Goal: Complete application form

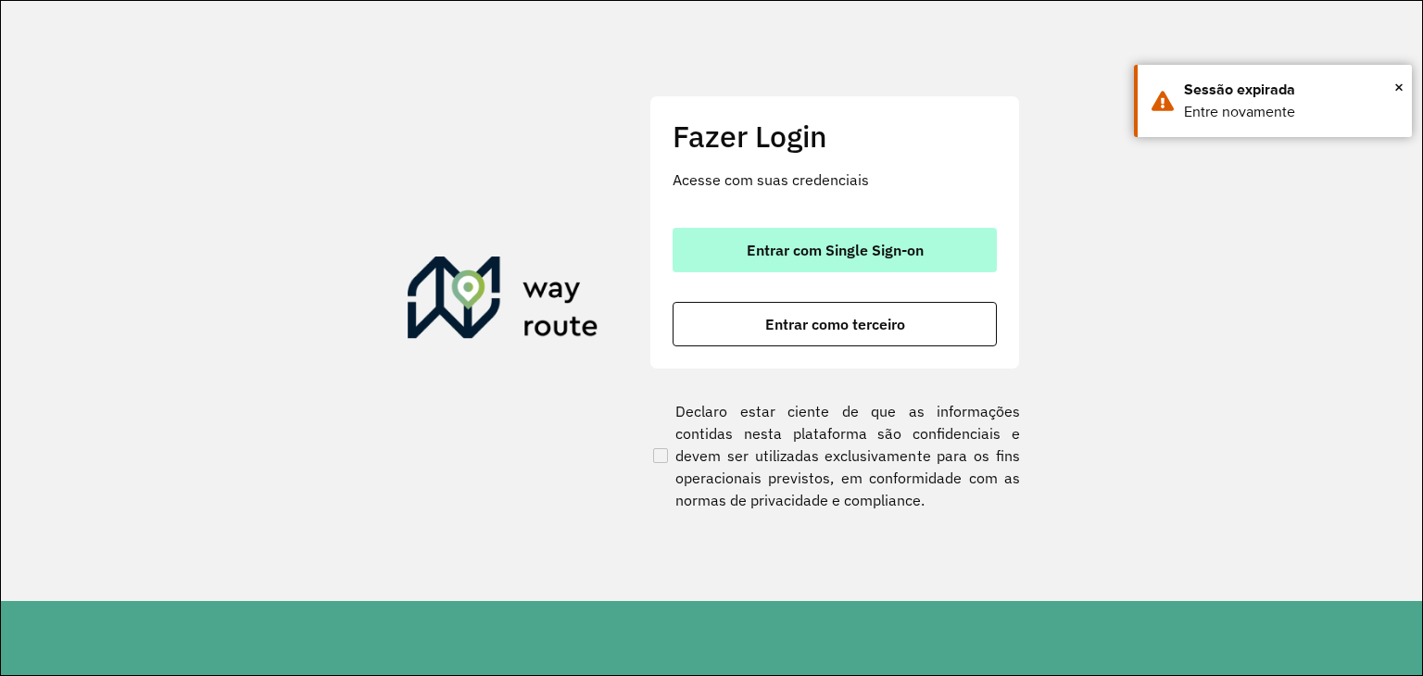
click at [865, 248] on span "Entrar com Single Sign-on" at bounding box center [835, 250] width 177 height 15
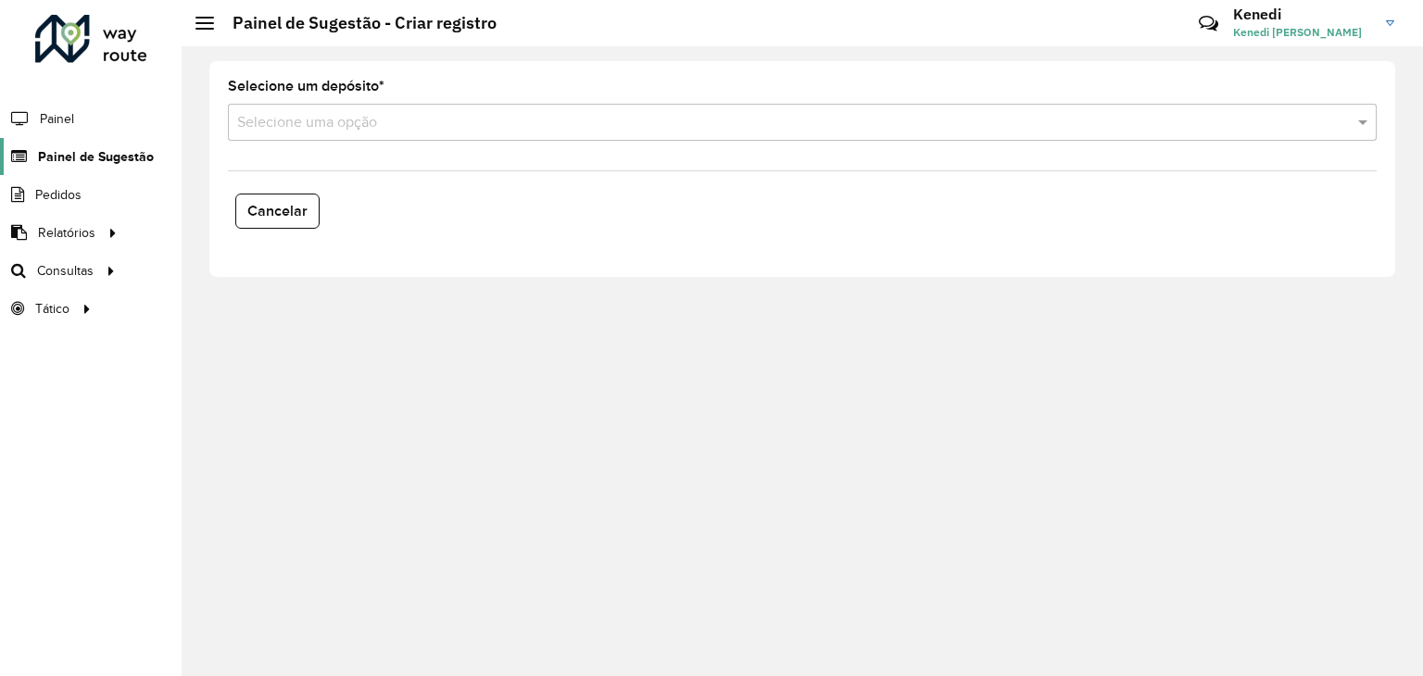
drag, startPoint x: 82, startPoint y: 160, endPoint x: 109, endPoint y: 161, distance: 27.8
click at [82, 160] on span "Painel de Sugestão" at bounding box center [96, 156] width 116 height 19
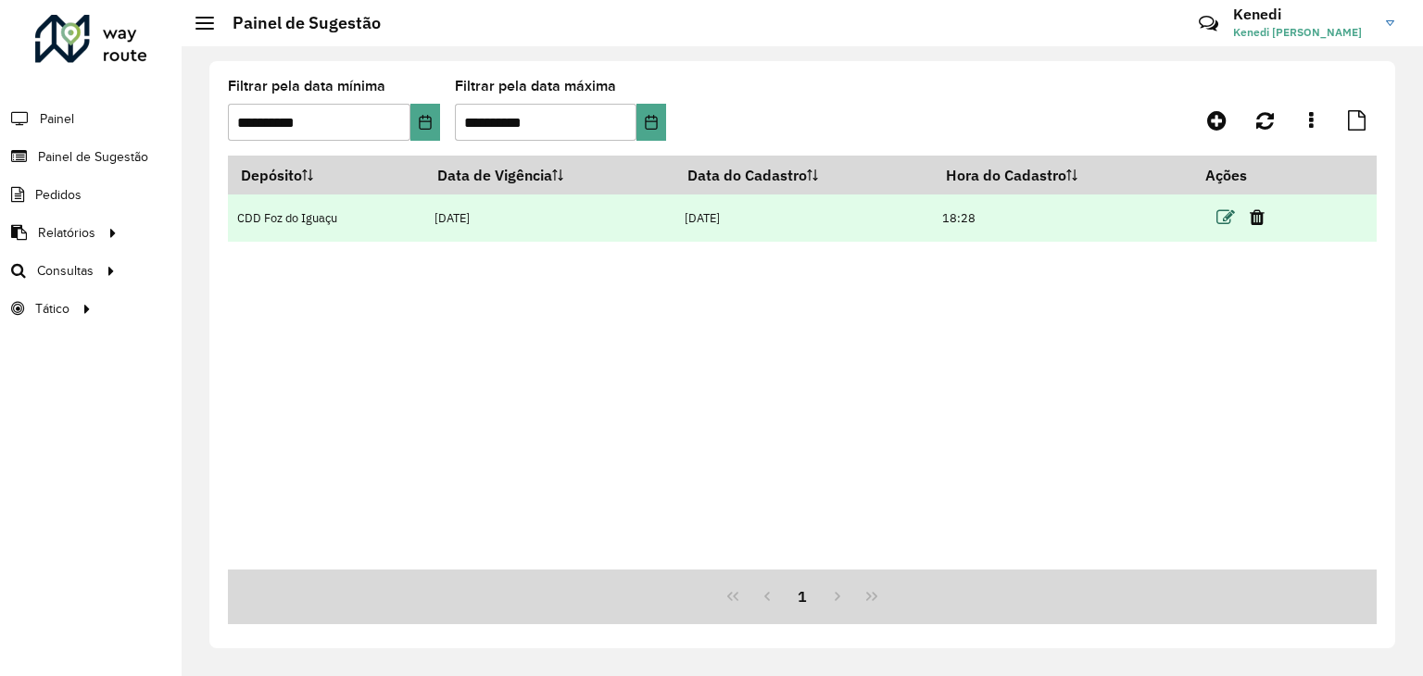
click at [1223, 216] on icon at bounding box center [1226, 217] width 19 height 19
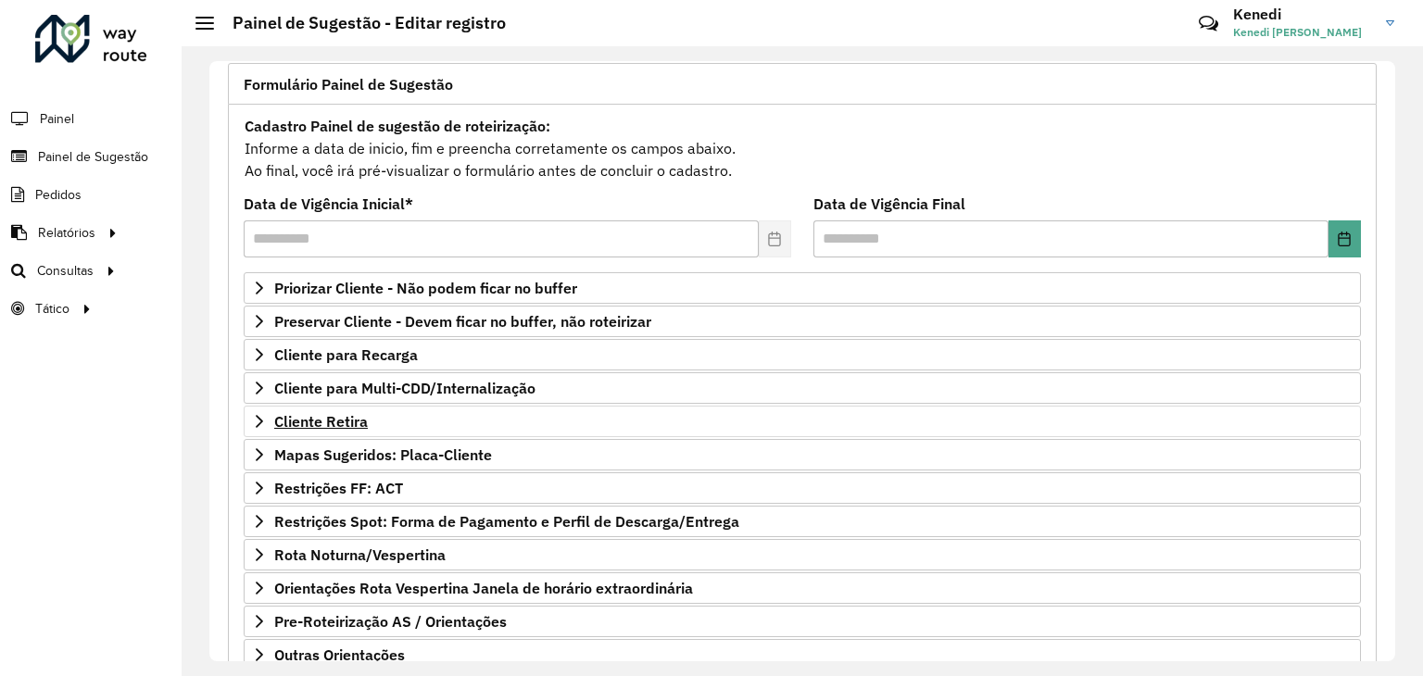
scroll to position [241, 0]
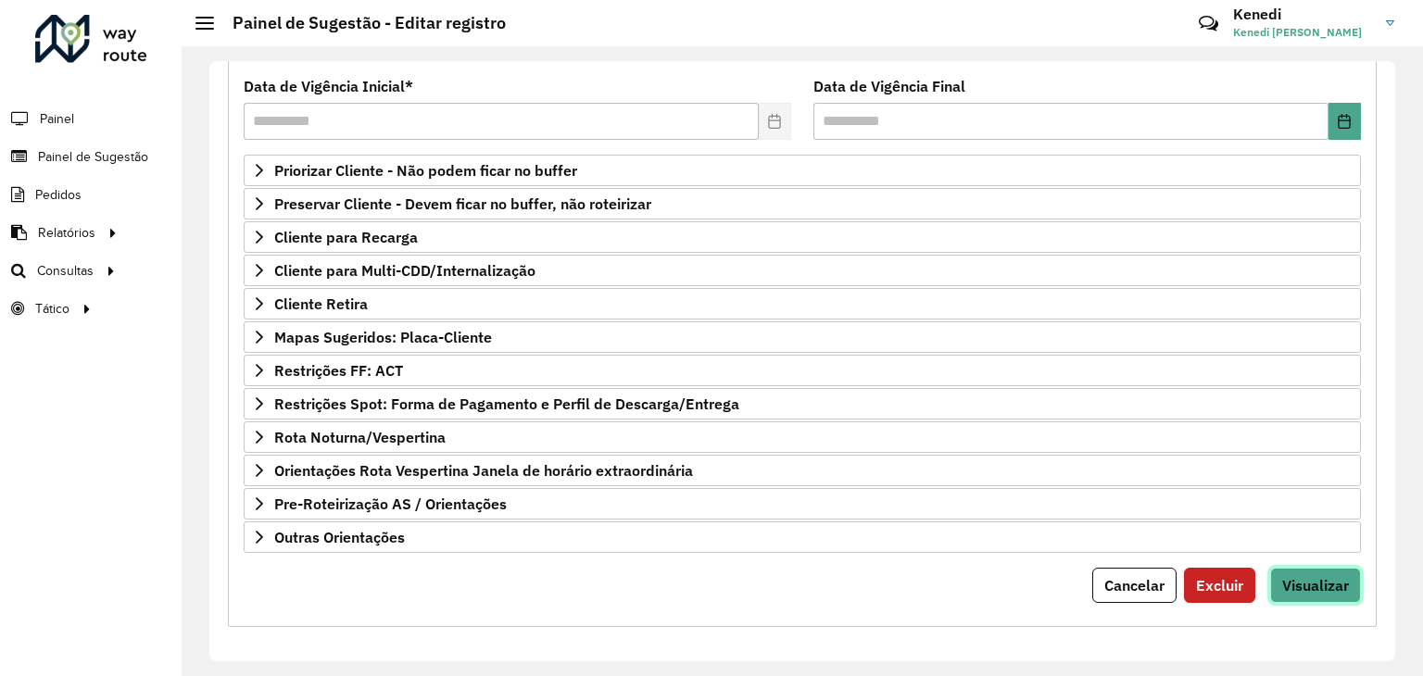
click at [1308, 582] on span "Visualizar" at bounding box center [1315, 585] width 67 height 19
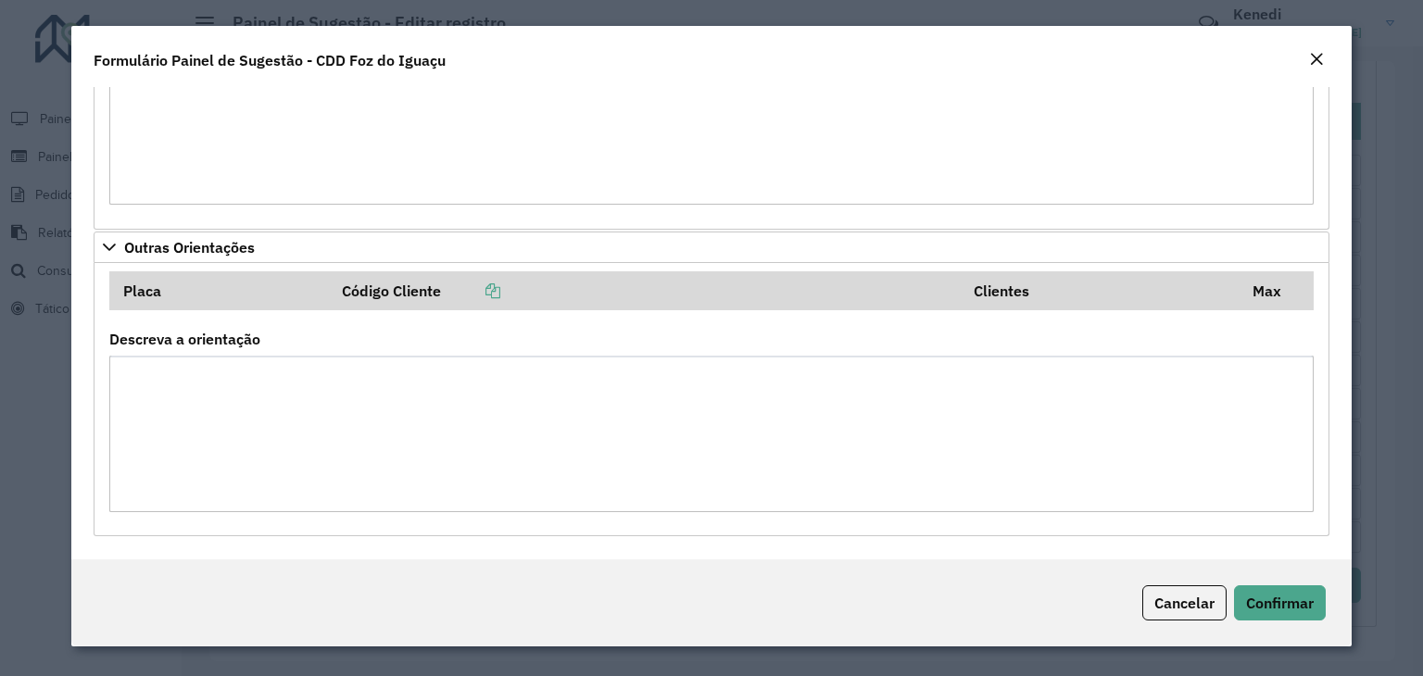
scroll to position [294, 0]
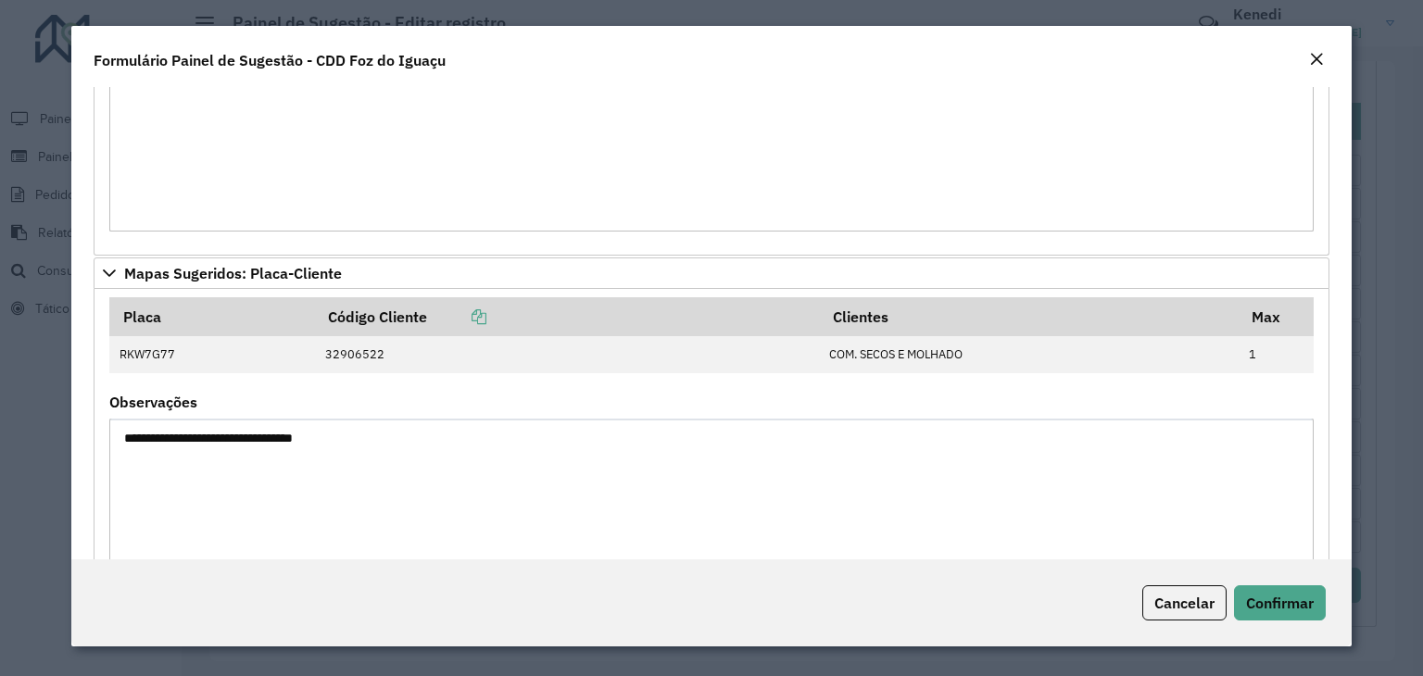
click at [1319, 60] on em "Close" at bounding box center [1316, 59] width 15 height 15
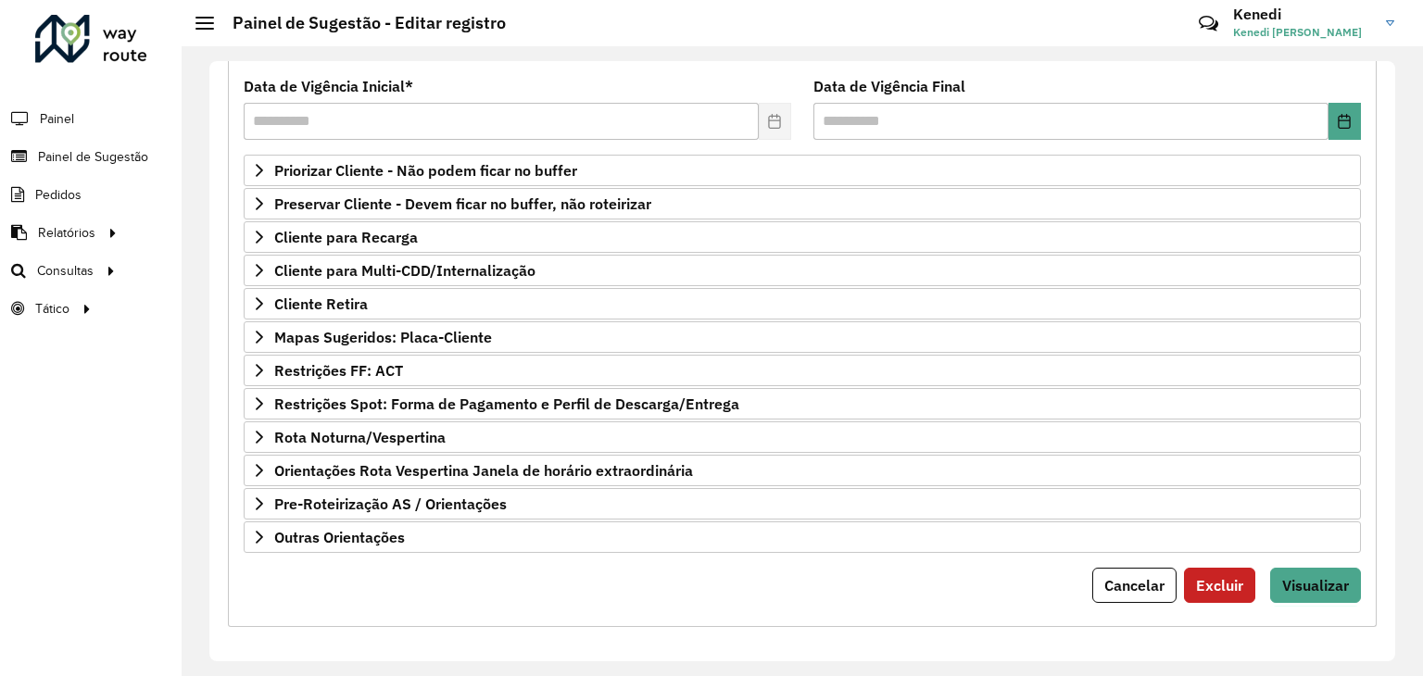
drag, startPoint x: 1143, startPoint y: 588, endPoint x: 1130, endPoint y: 578, distance: 17.2
click at [1143, 588] on span "Cancelar" at bounding box center [1135, 585] width 60 height 19
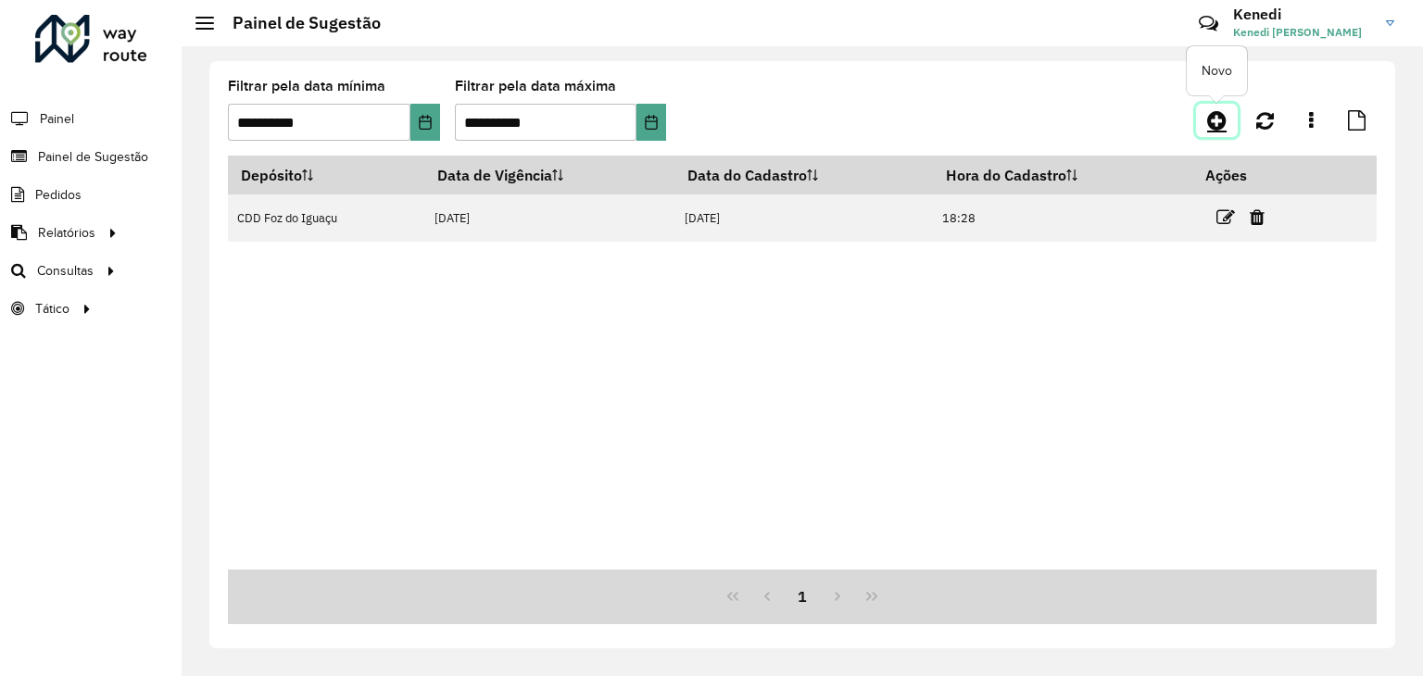
click at [1208, 120] on icon at bounding box center [1216, 120] width 19 height 22
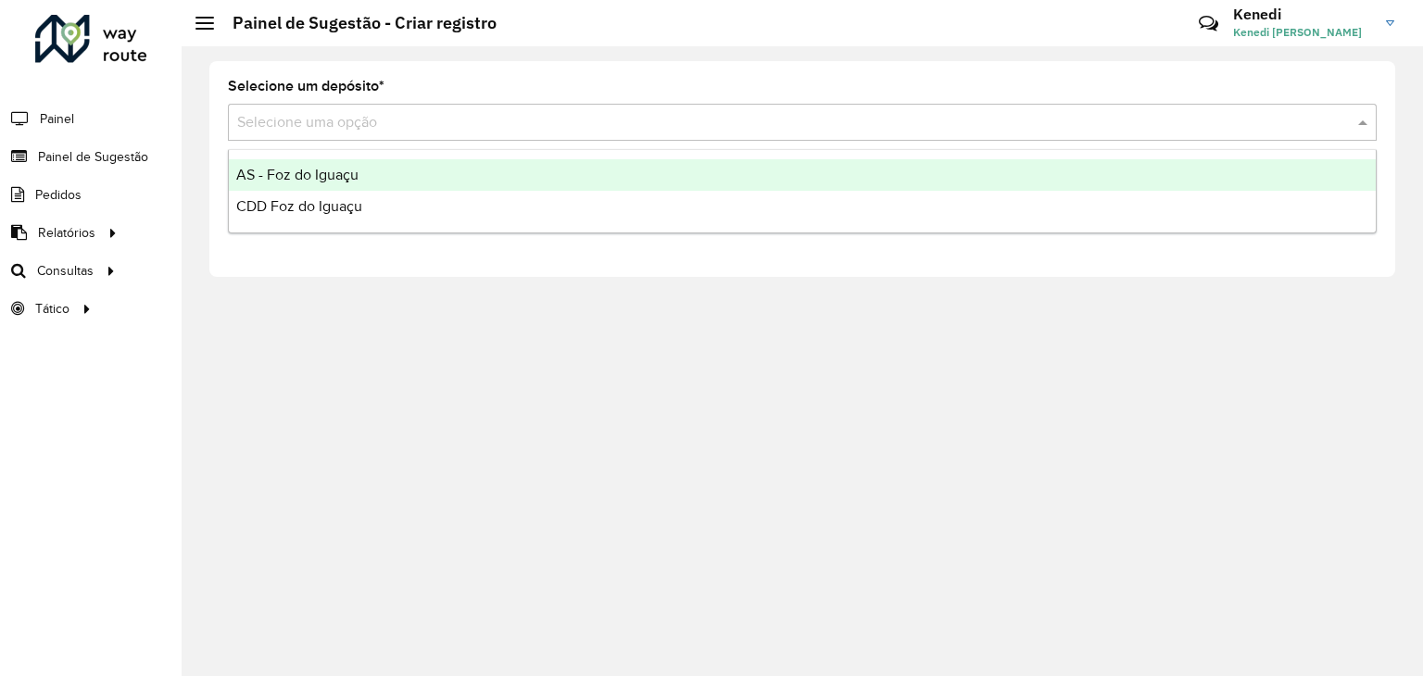
click at [615, 126] on input "text" at bounding box center [783, 123] width 1093 height 22
click at [389, 181] on div "AS - Foz do Iguaçu" at bounding box center [802, 175] width 1147 height 32
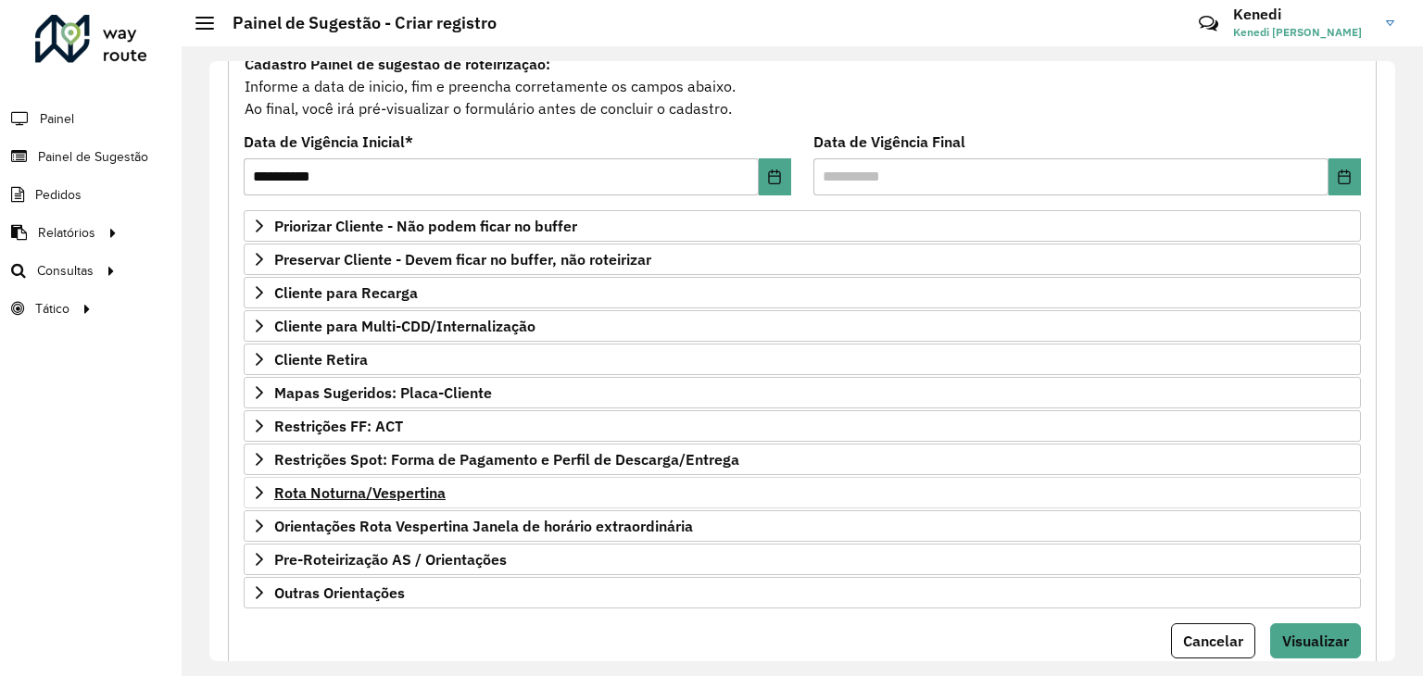
scroll to position [241, 0]
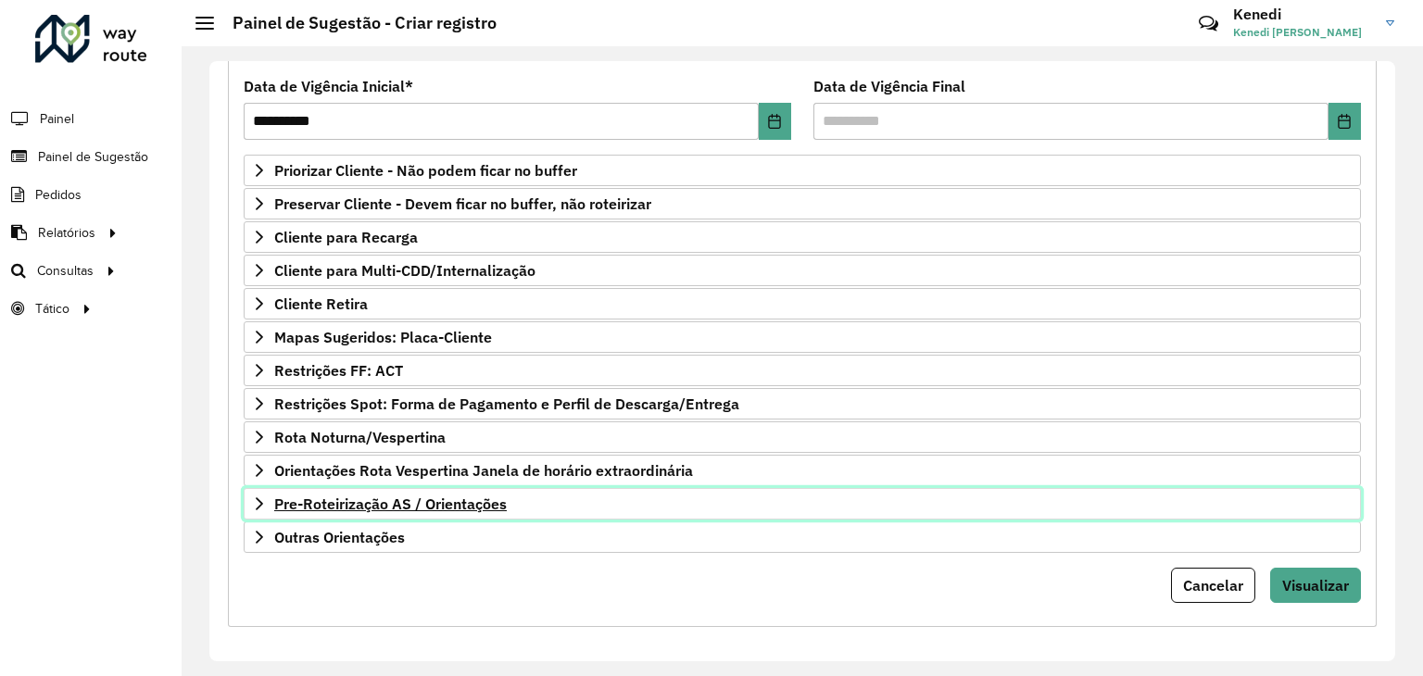
click at [307, 497] on span "Pre-Roteirização AS / Orientações" at bounding box center [390, 504] width 233 height 15
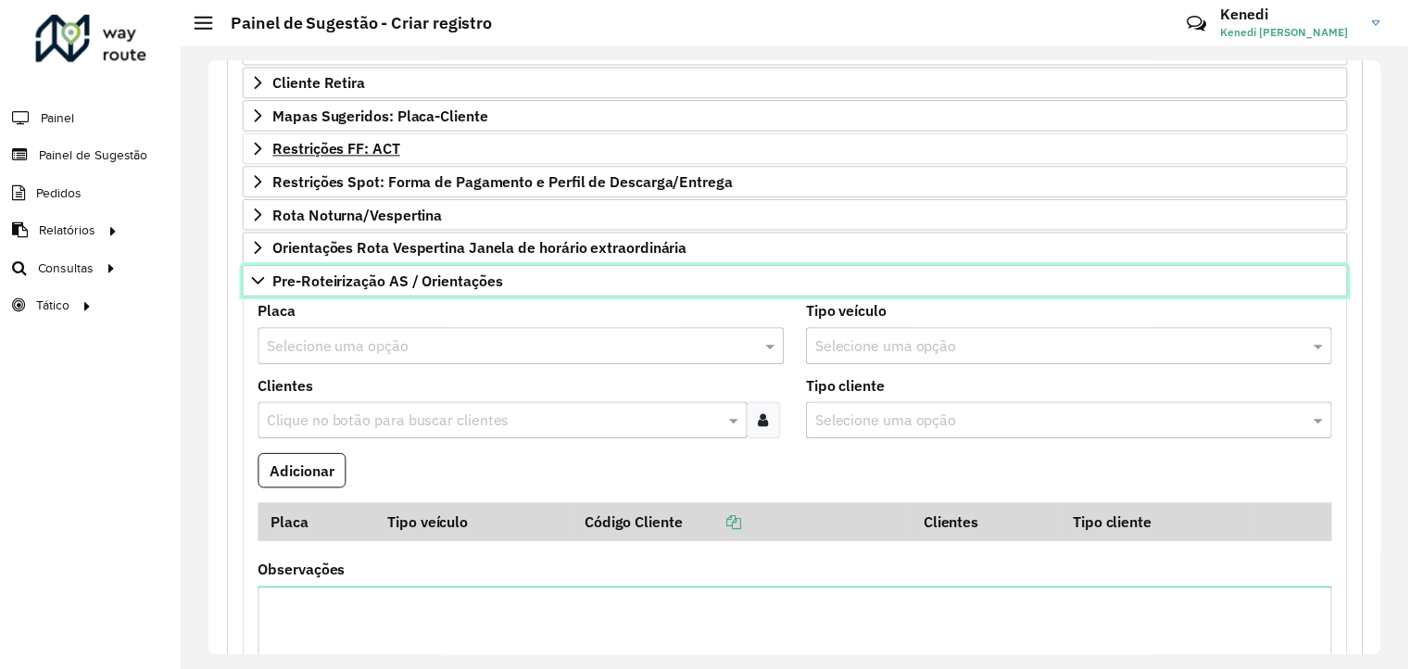
scroll to position [463, 0]
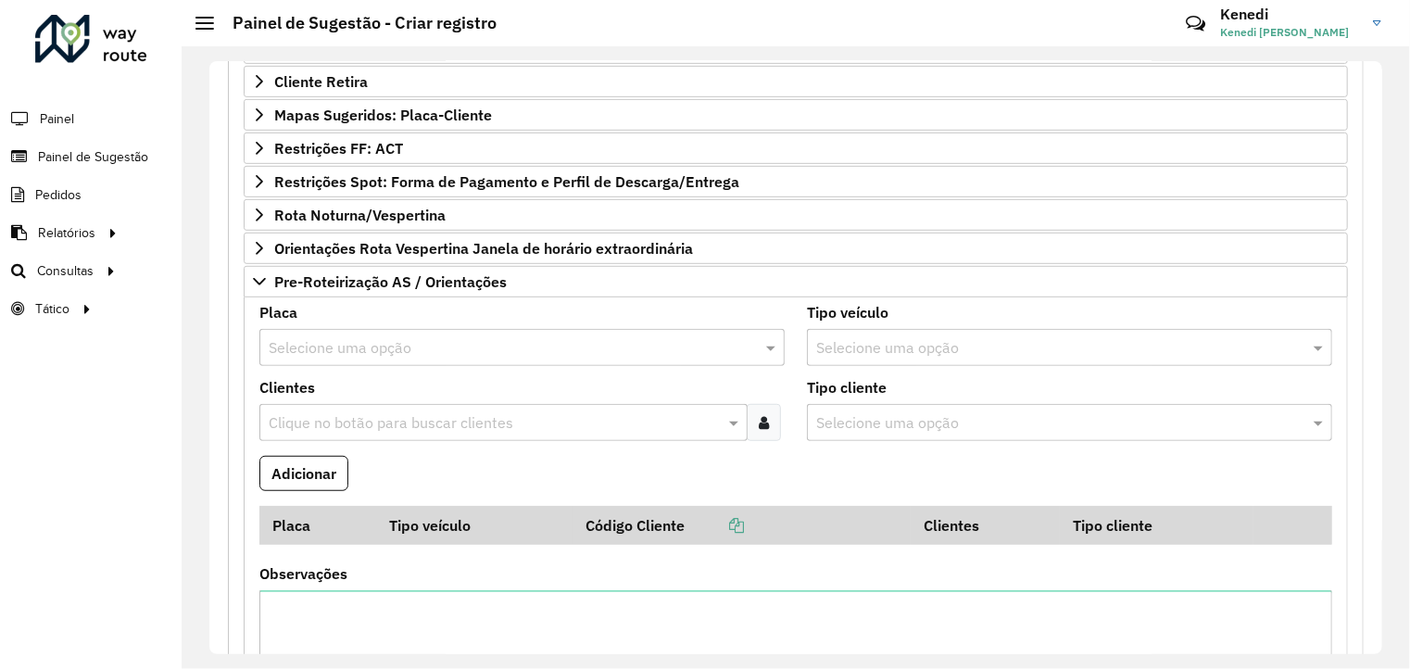
click at [352, 337] on input "text" at bounding box center [504, 348] width 470 height 22
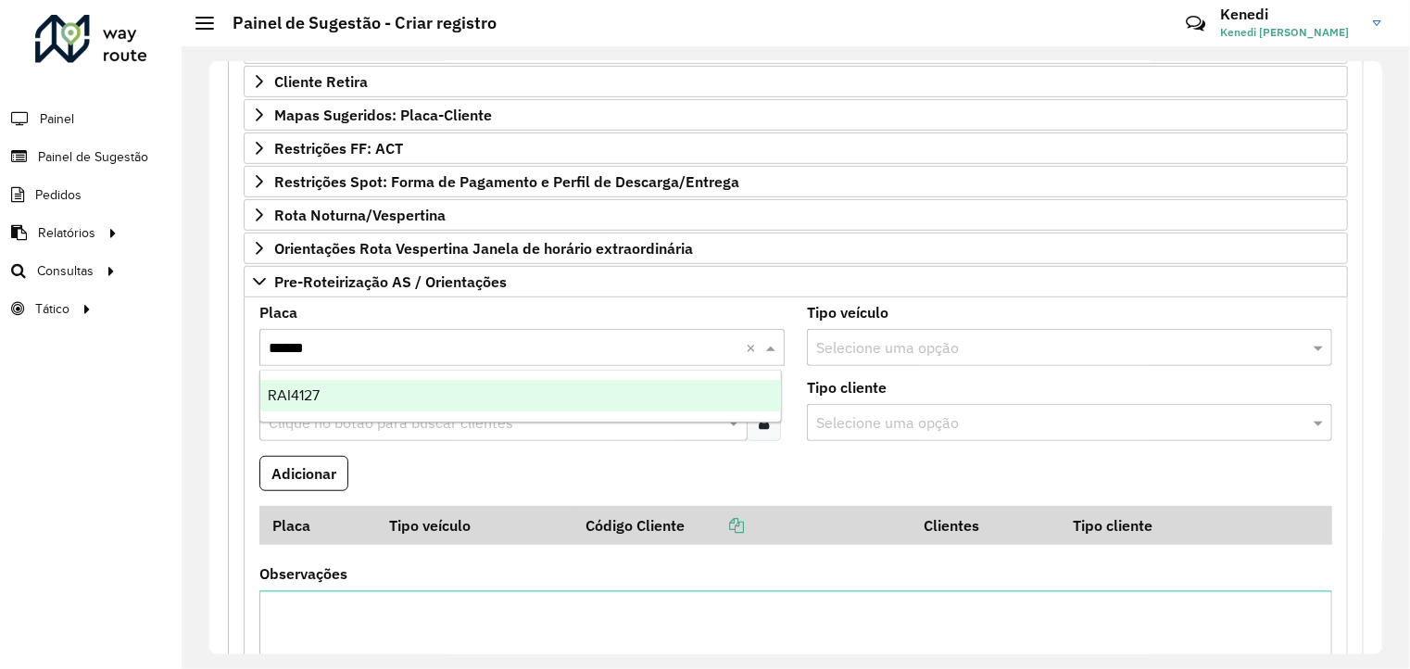
type input "*******"
click at [326, 396] on div "RAI4127" at bounding box center [521, 396] width 522 height 32
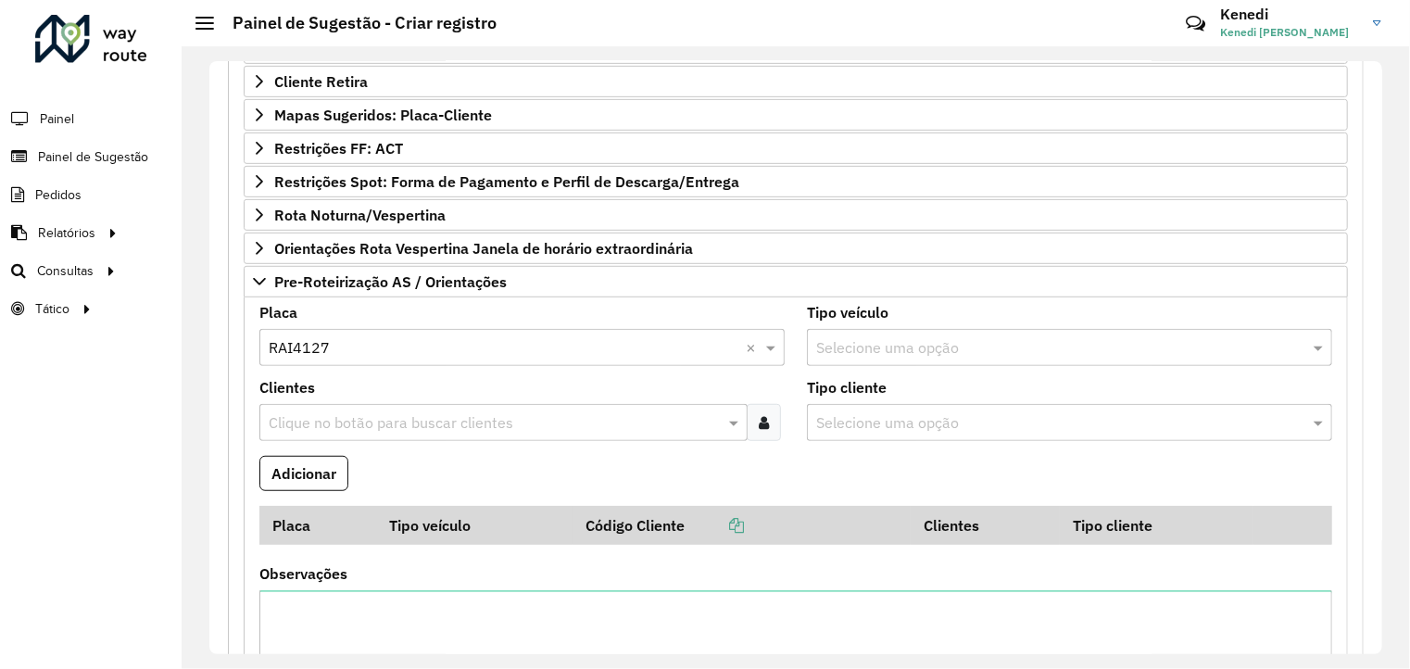
click at [329, 423] on input "text" at bounding box center [494, 423] width 461 height 22
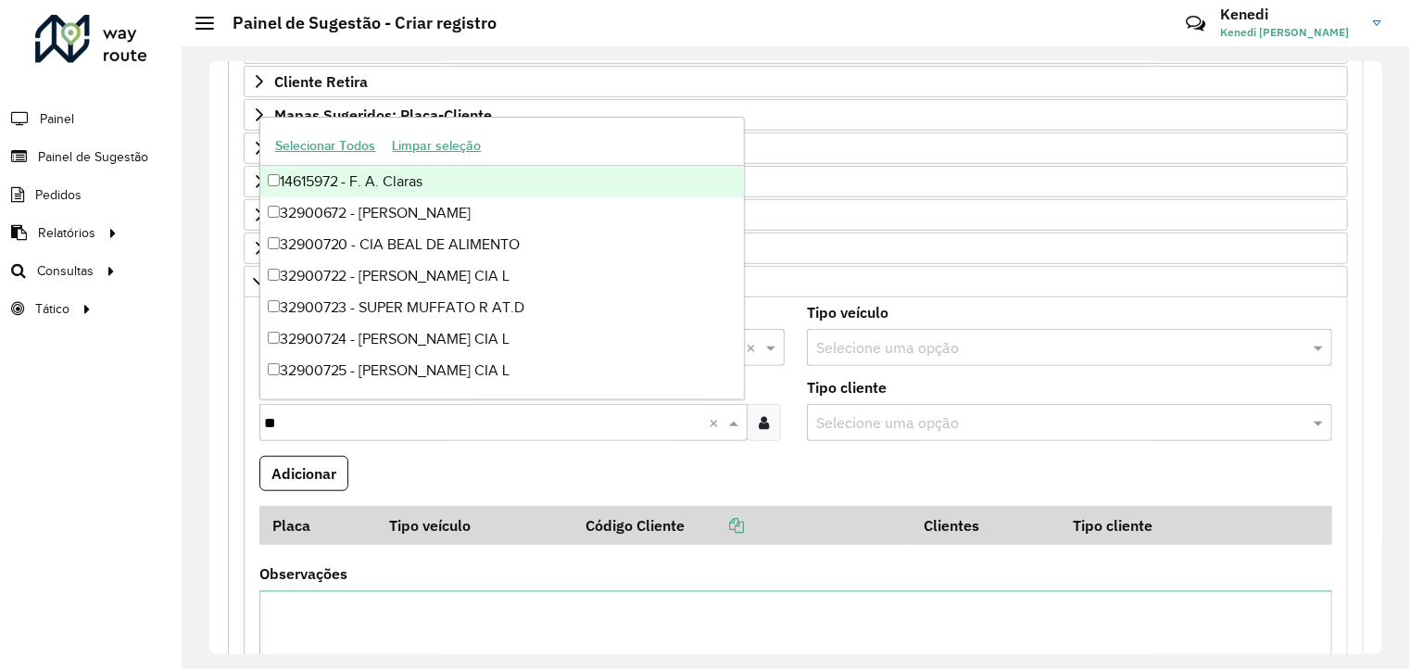
type input "***"
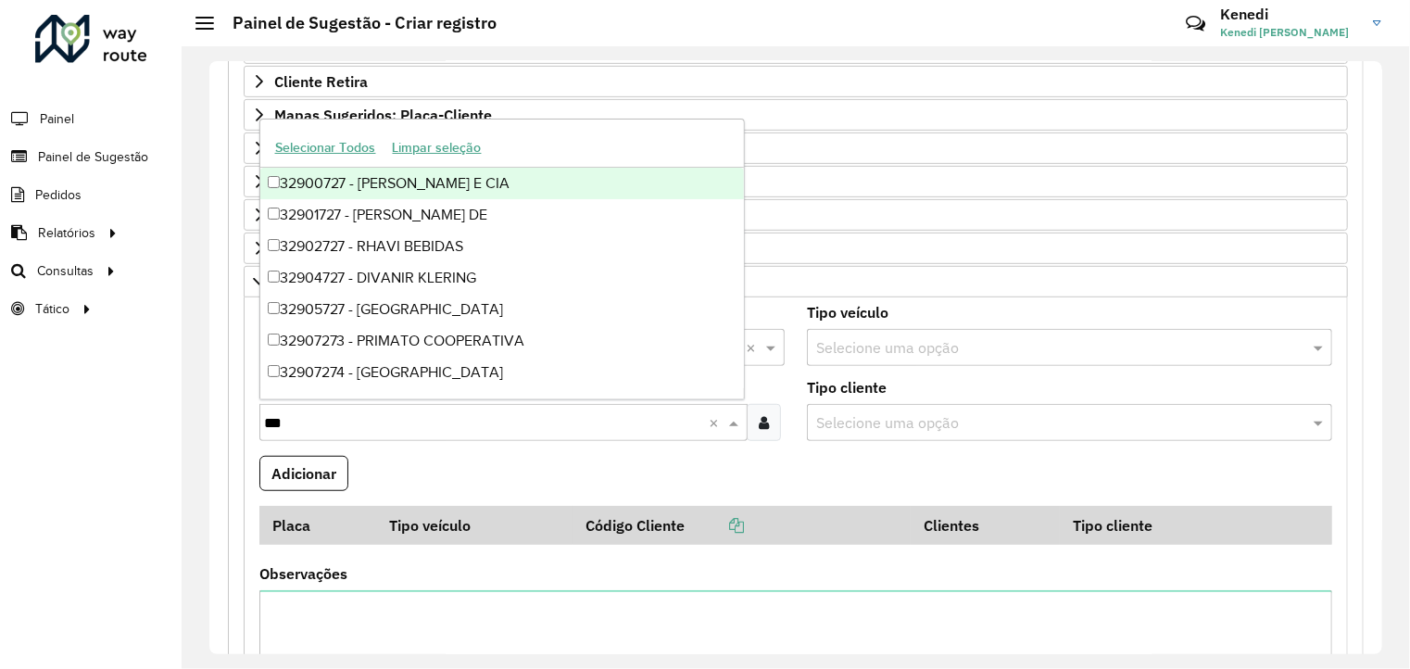
click at [282, 181] on div "32900727 - [PERSON_NAME] E CIA" at bounding box center [502, 184] width 485 height 32
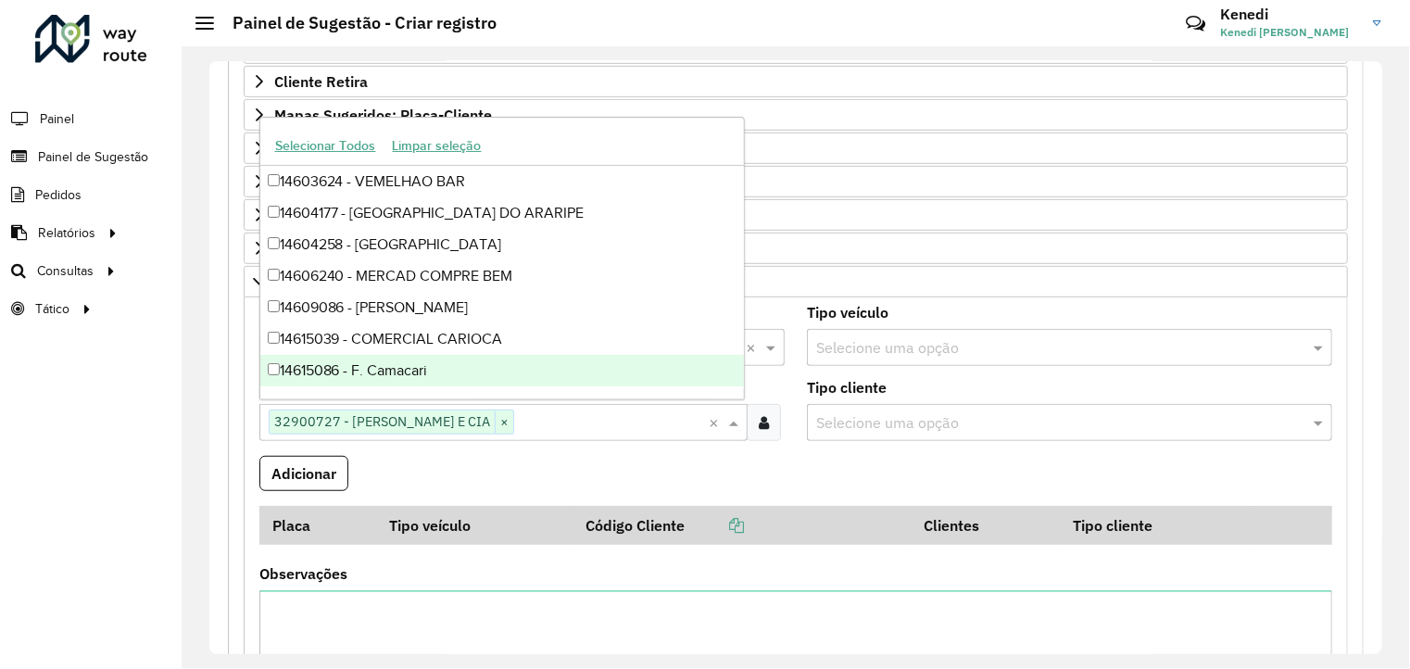
click at [689, 471] on formly-field "Adicionar" at bounding box center [795, 481] width 1095 height 50
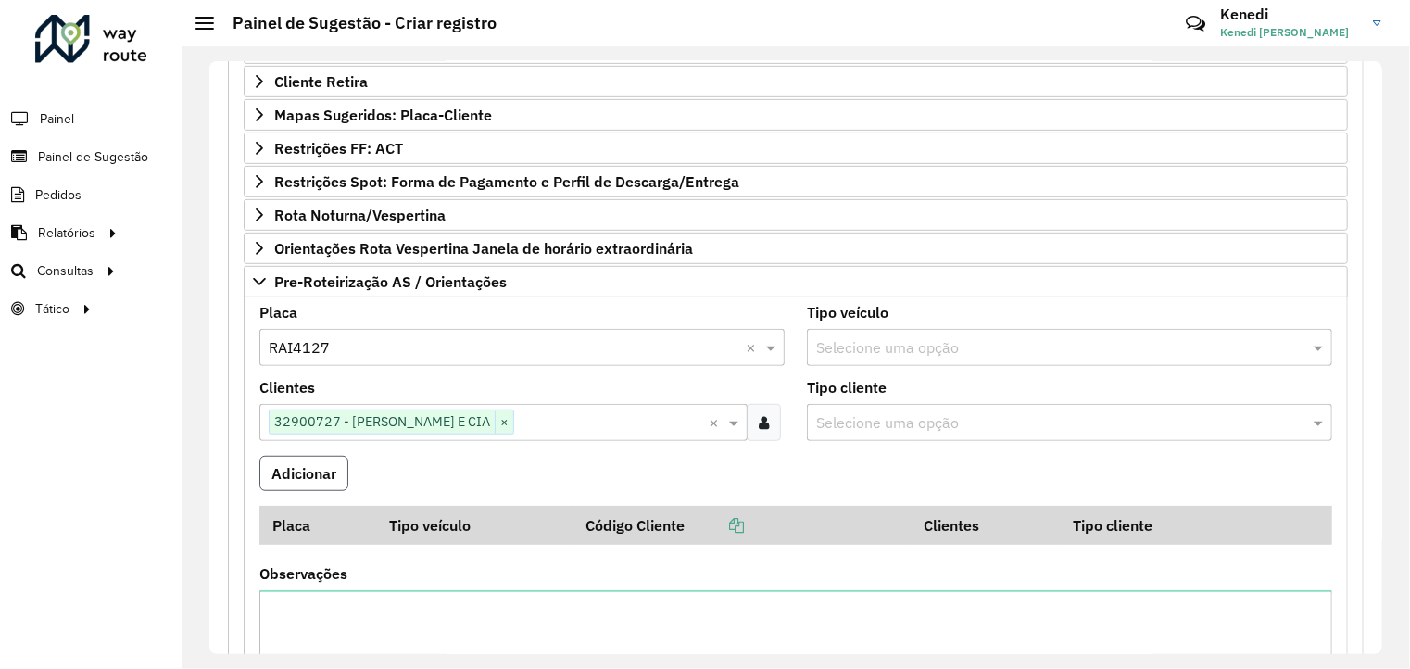
click at [318, 475] on button "Adicionar" at bounding box center [303, 473] width 89 height 35
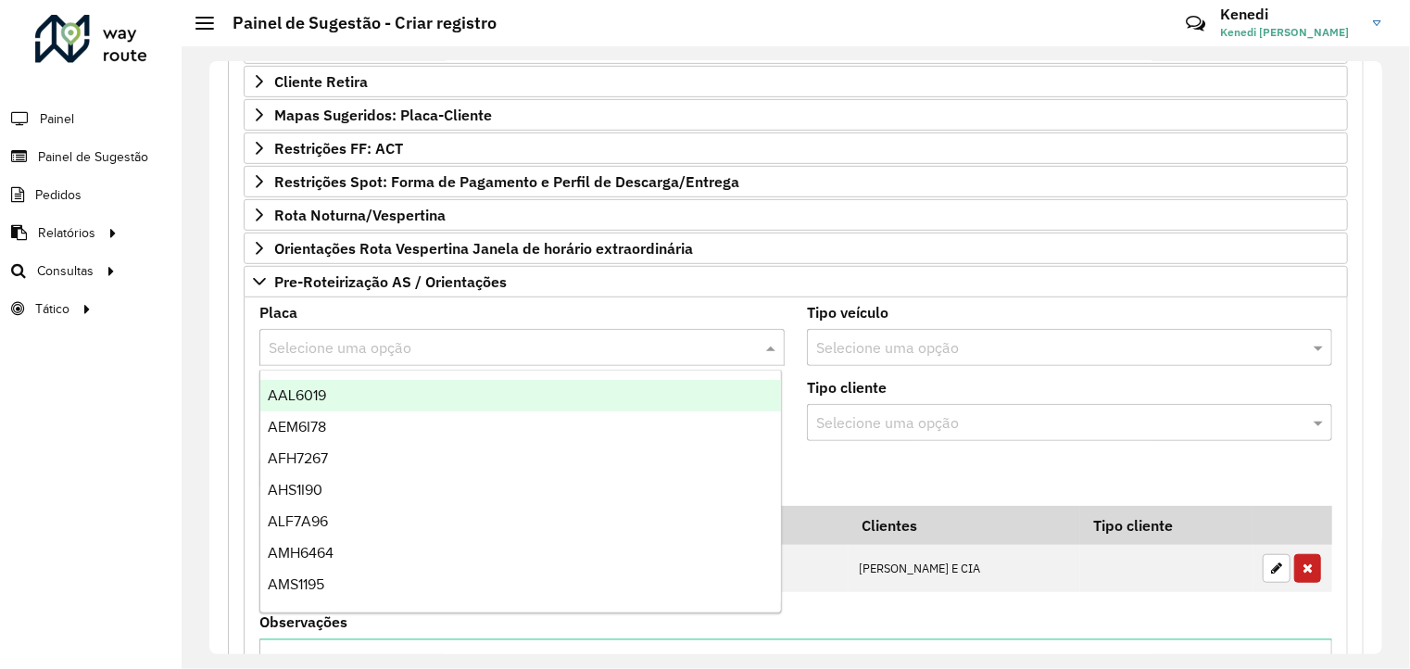
click at [337, 353] on div "Selecione uma opção" at bounding box center [521, 347] width 525 height 37
type input "***"
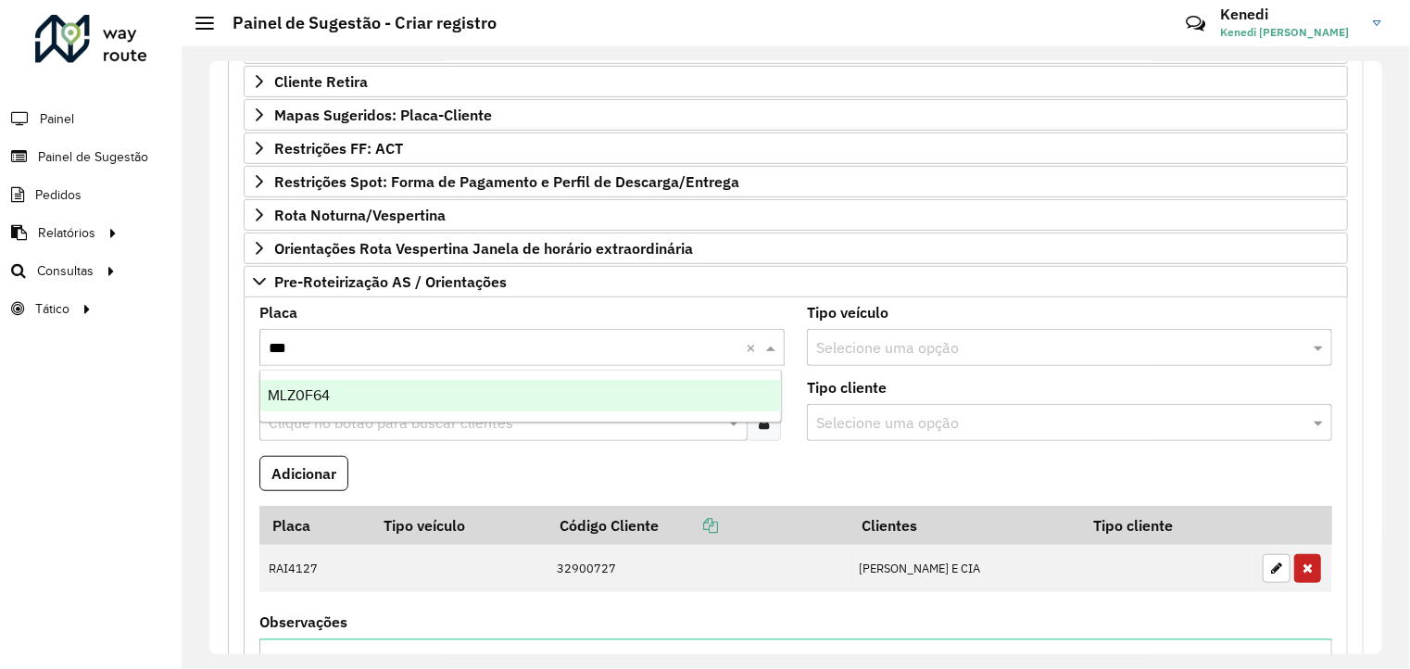
click at [348, 398] on div "MLZ0F64" at bounding box center [521, 396] width 522 height 32
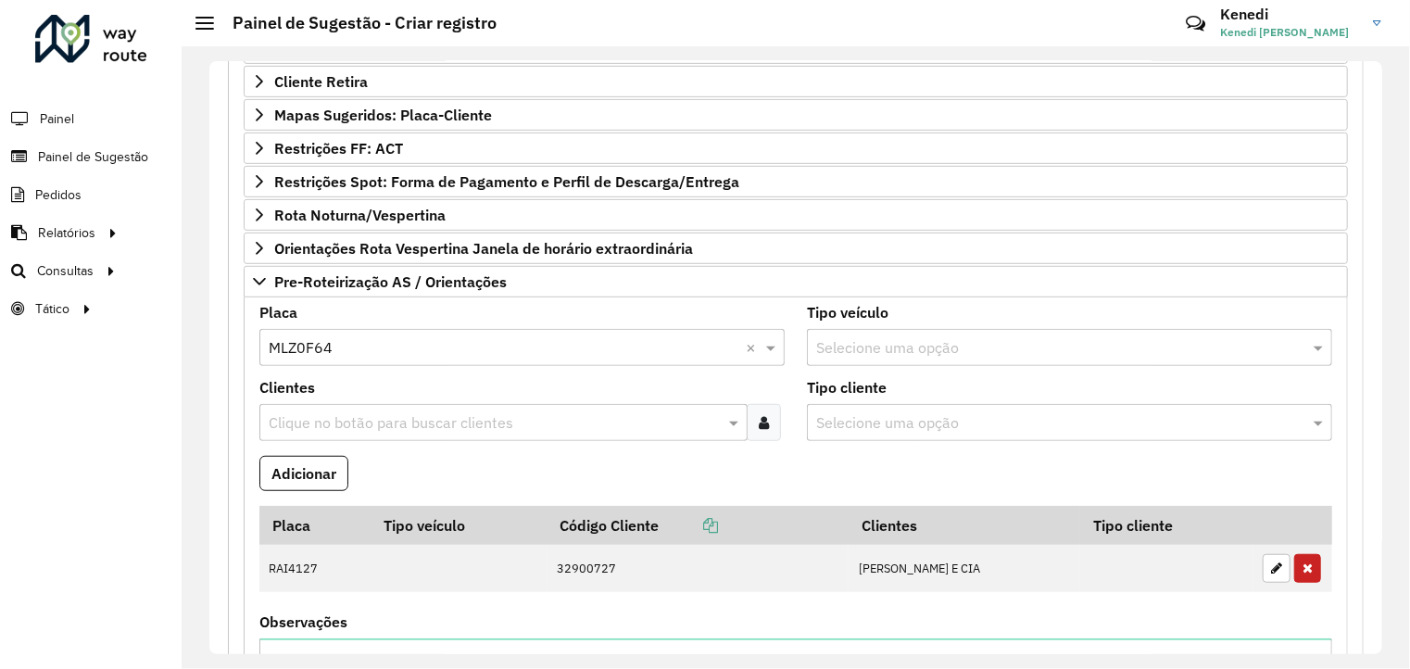
click at [334, 417] on input "text" at bounding box center [494, 423] width 461 height 22
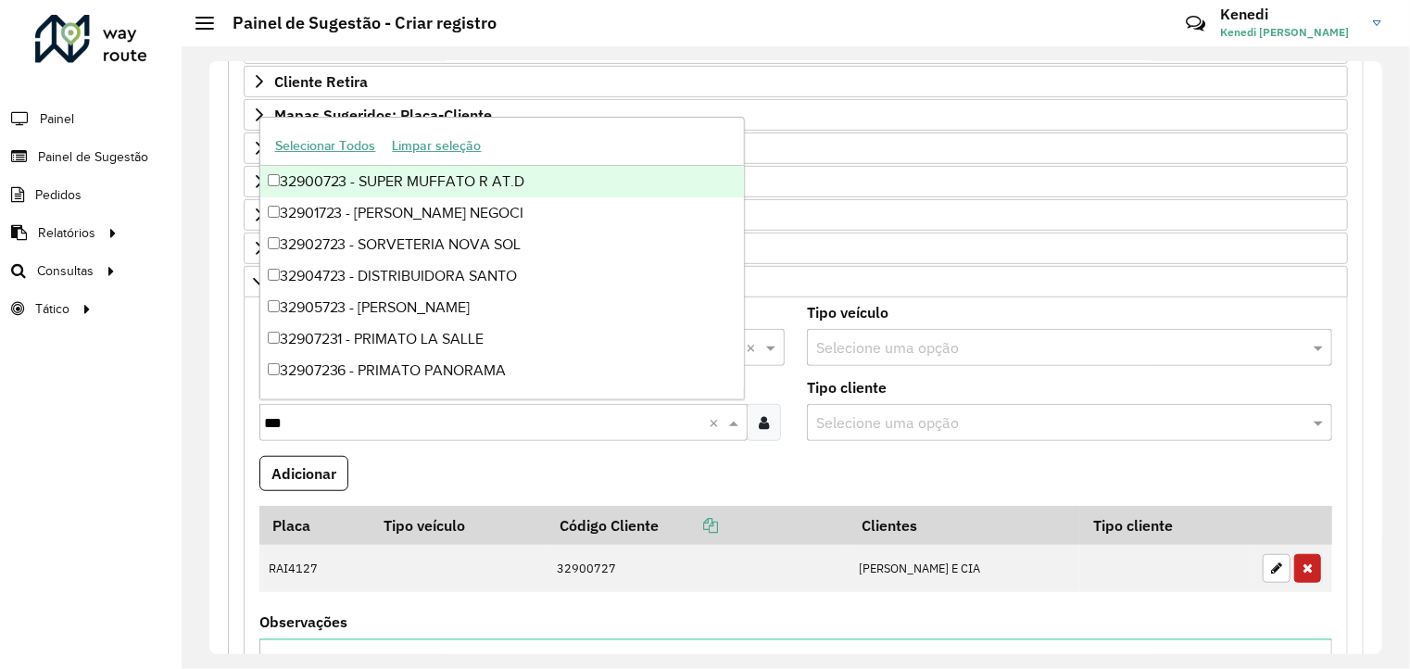
type input "****"
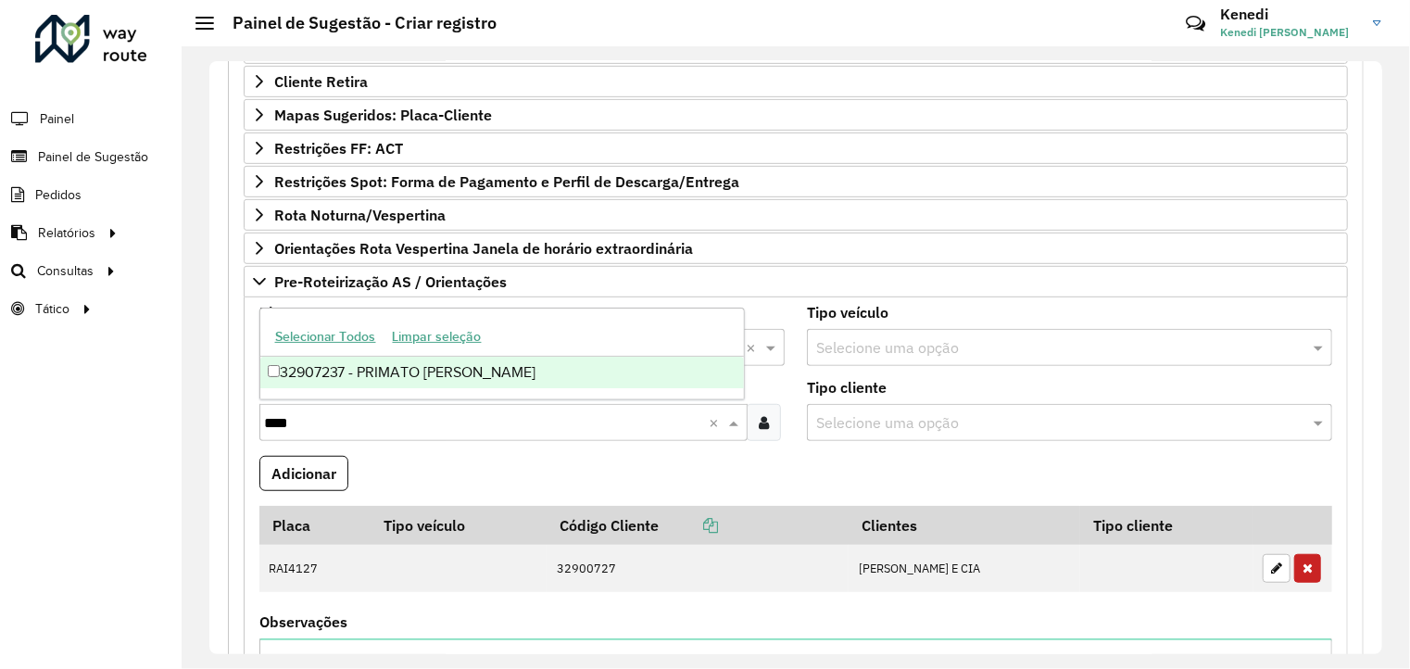
click at [347, 372] on div "32907237 - PRIMATO [PERSON_NAME]" at bounding box center [502, 373] width 485 height 32
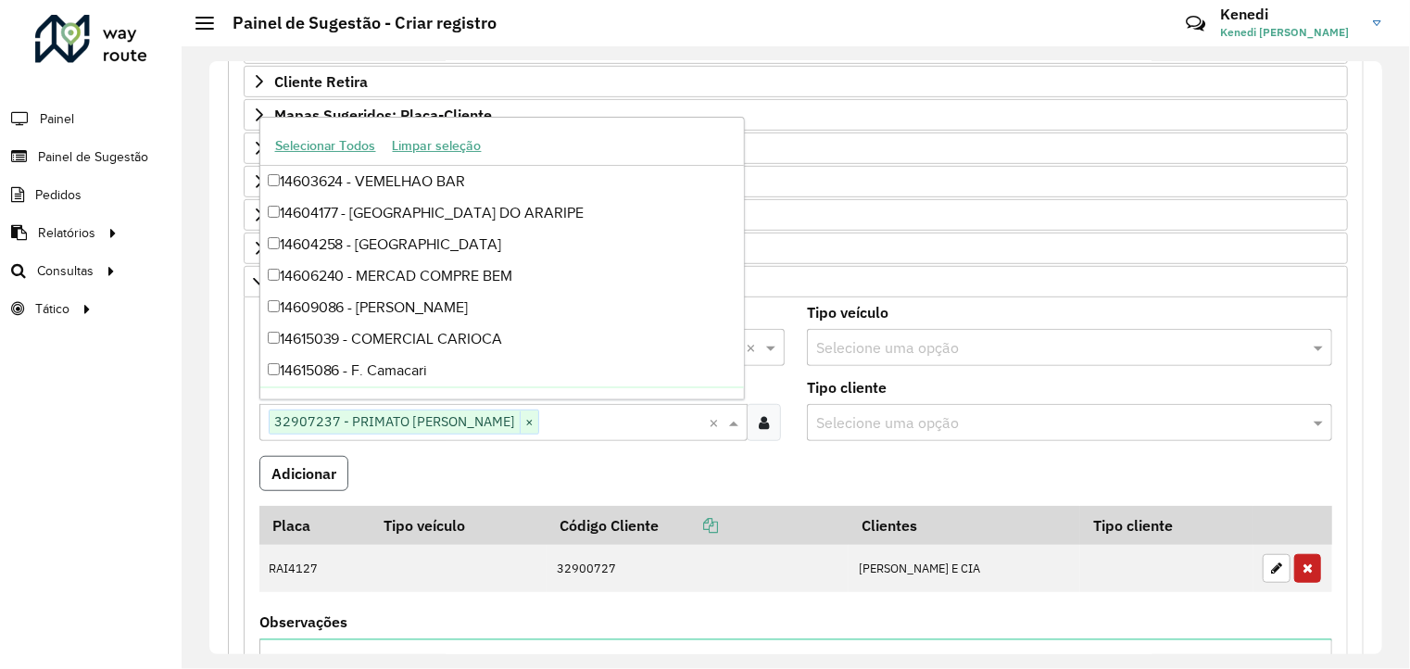
click at [309, 483] on button "Adicionar" at bounding box center [303, 473] width 89 height 35
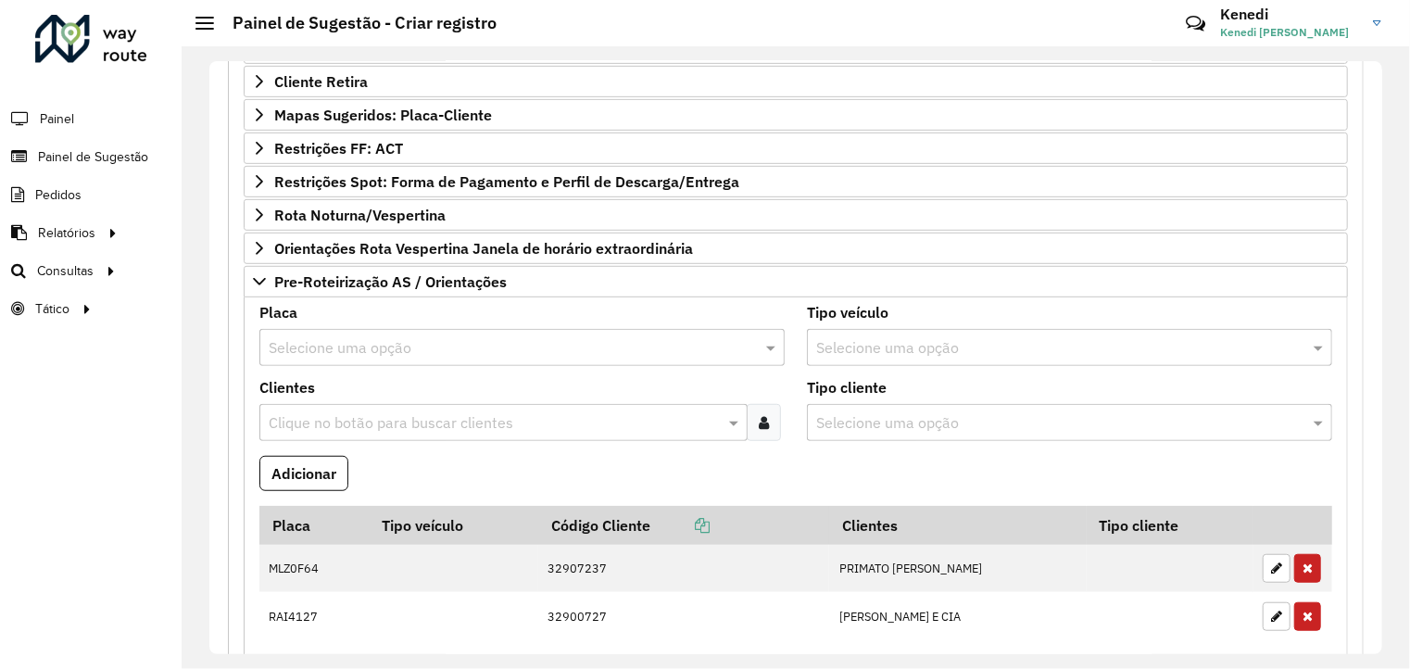
click at [402, 329] on div "Selecione uma opção" at bounding box center [521, 347] width 525 height 37
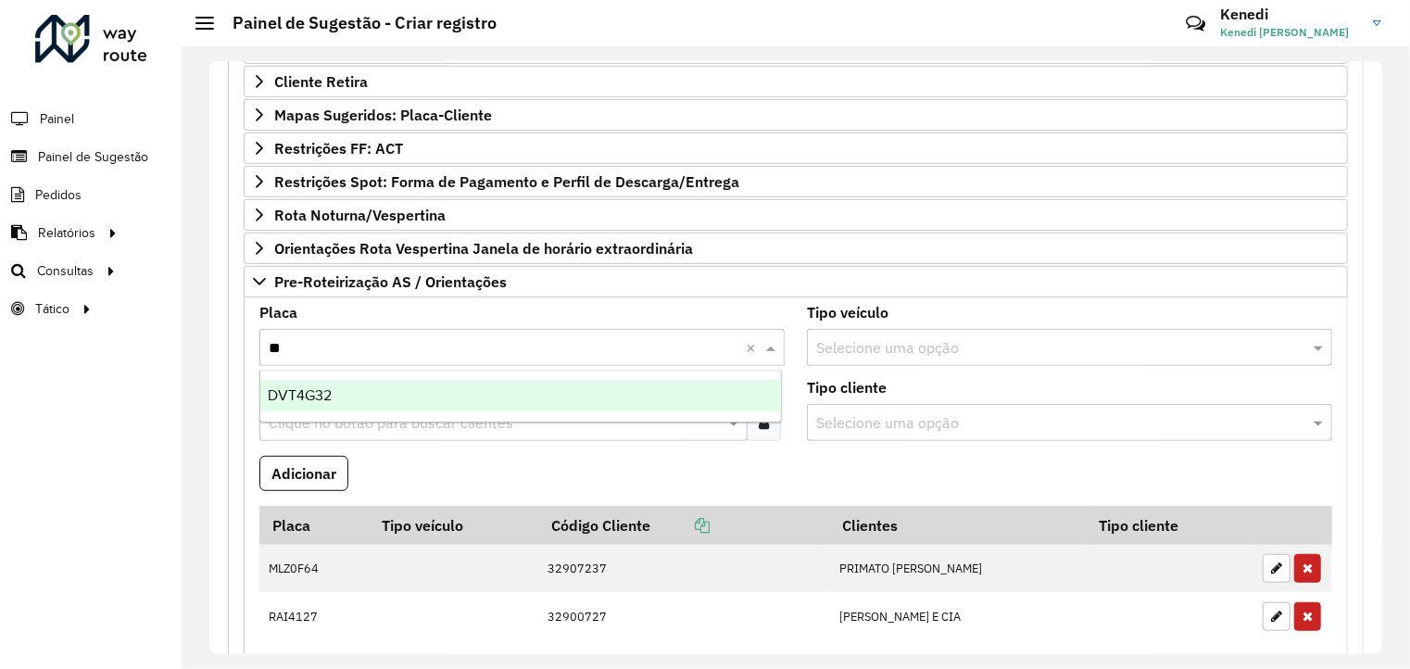
type input "***"
click at [359, 400] on div "DVT4G32" at bounding box center [521, 396] width 522 height 32
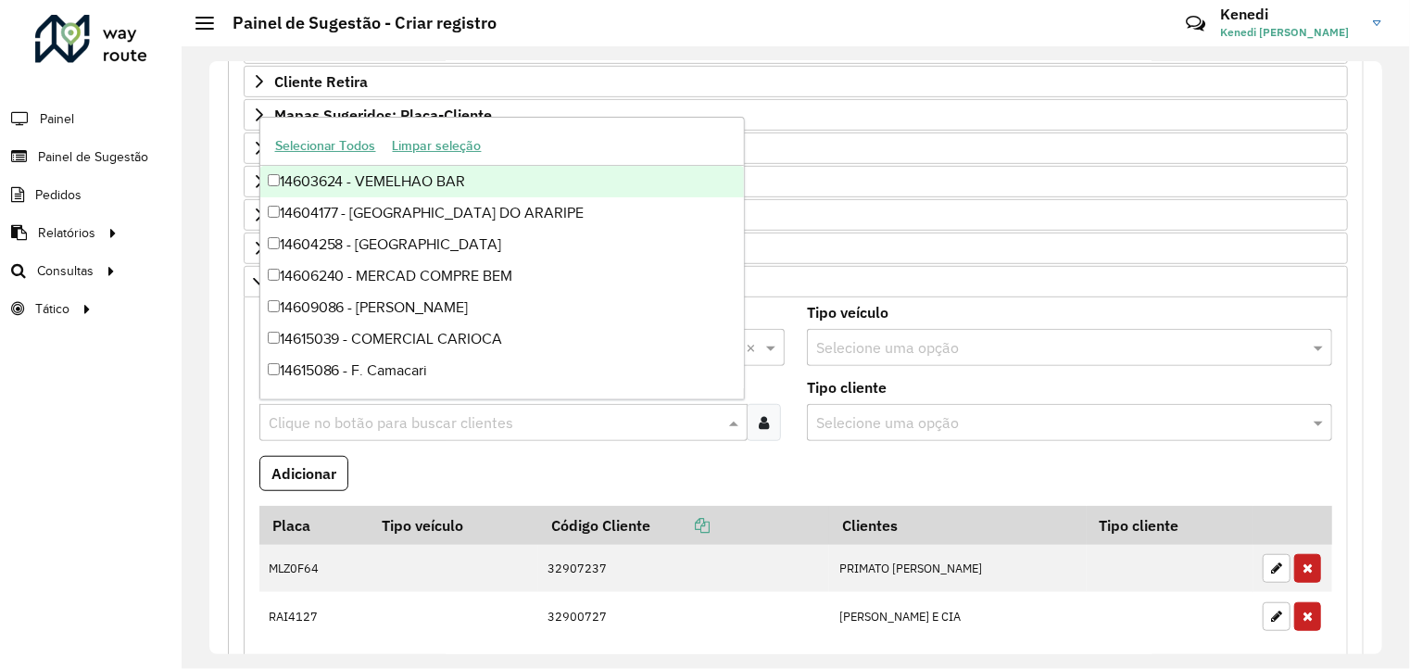
click at [357, 412] on input "text" at bounding box center [494, 423] width 461 height 22
type input "****"
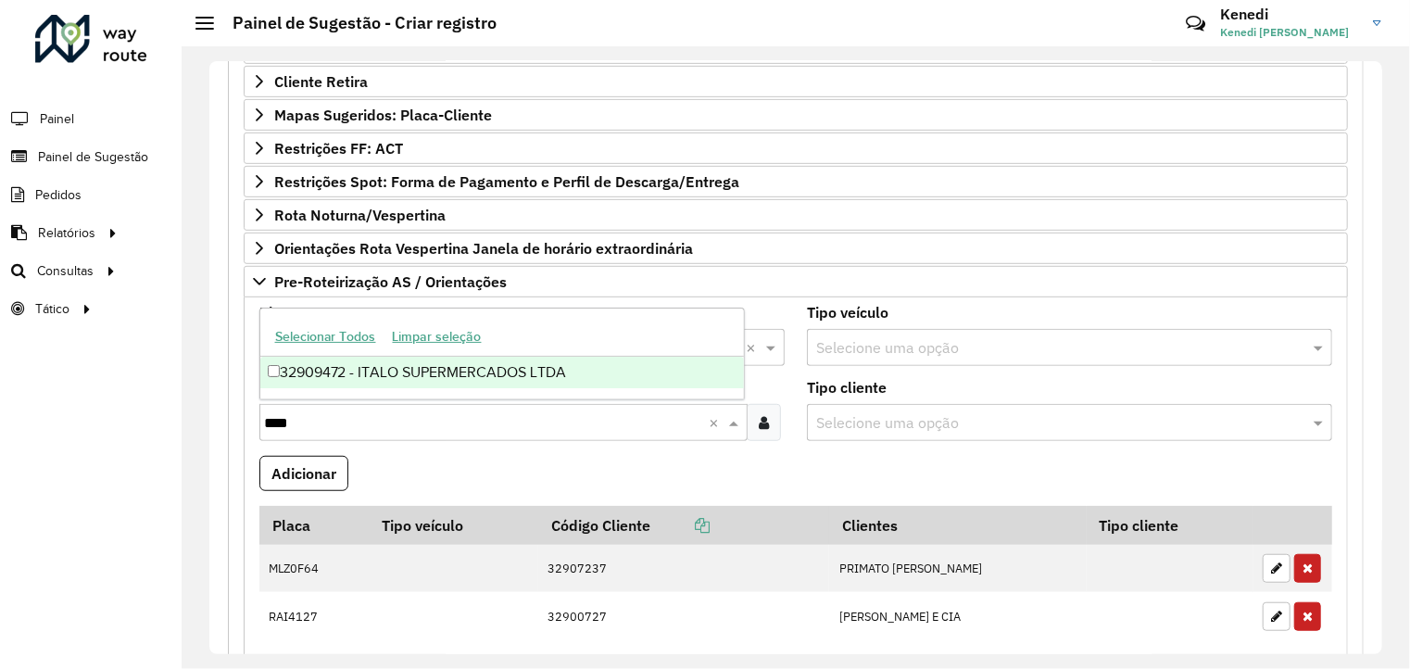
click at [302, 372] on div "32909472 - ITALO SUPERMERCADOS LTDA" at bounding box center [502, 373] width 485 height 32
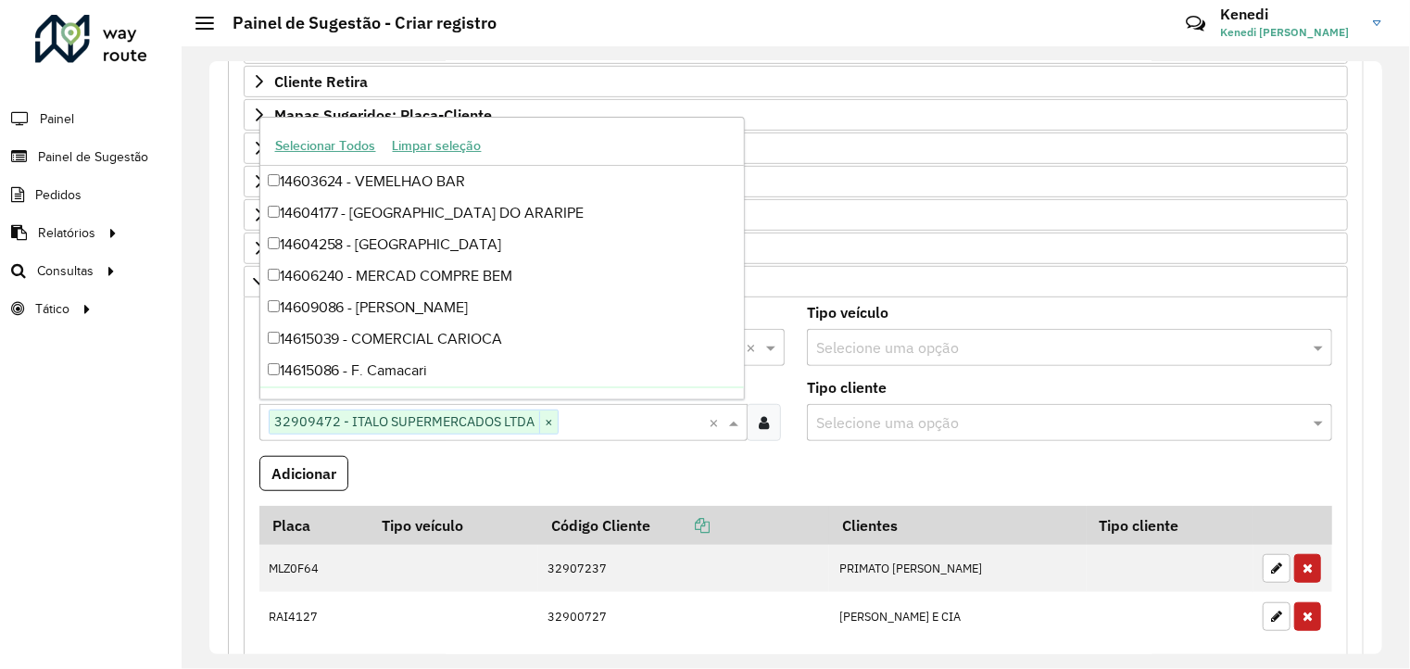
click at [759, 468] on formly-field "Adicionar" at bounding box center [795, 481] width 1095 height 50
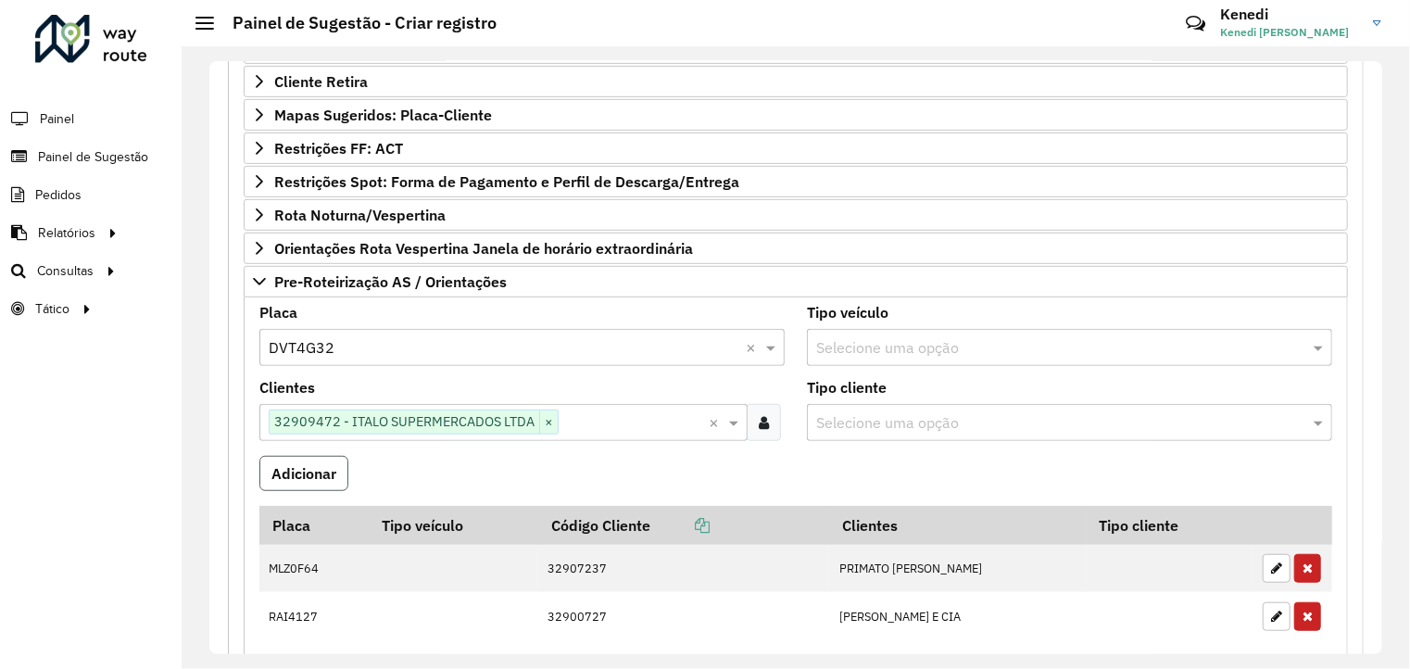
click at [322, 474] on button "Adicionar" at bounding box center [303, 473] width 89 height 35
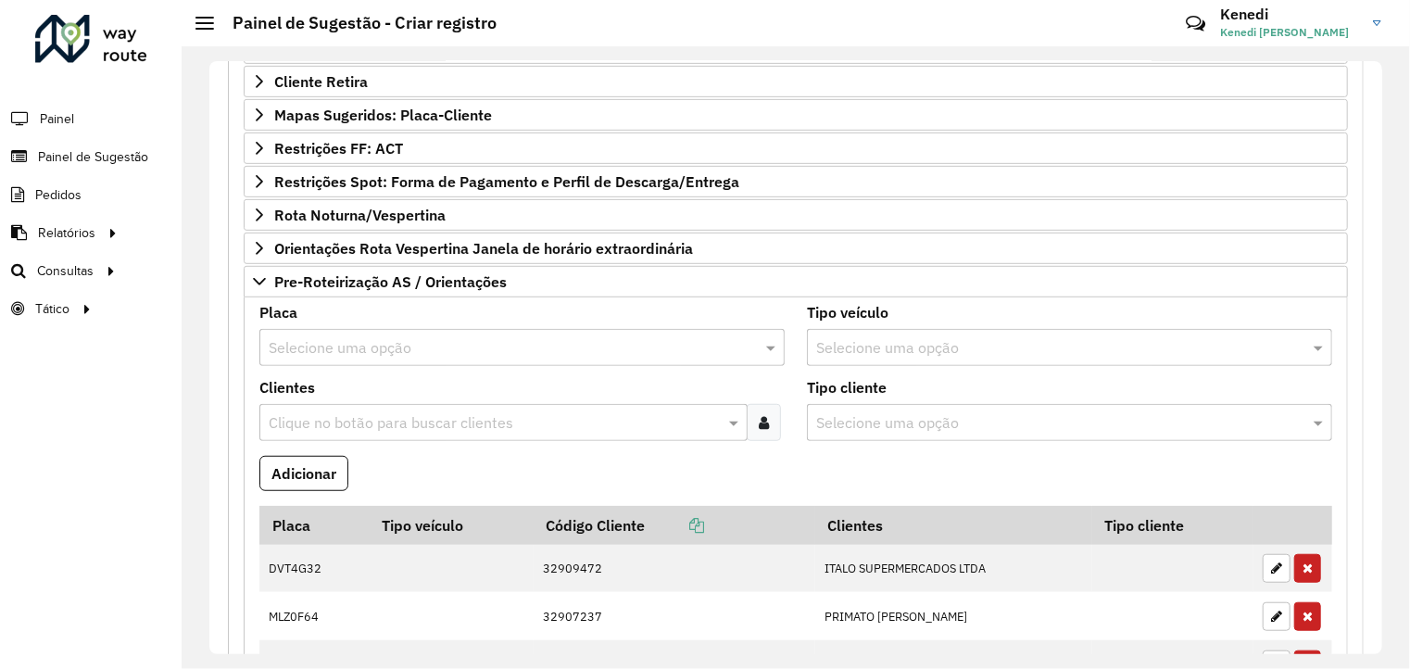
click at [335, 342] on input "text" at bounding box center [504, 348] width 470 height 22
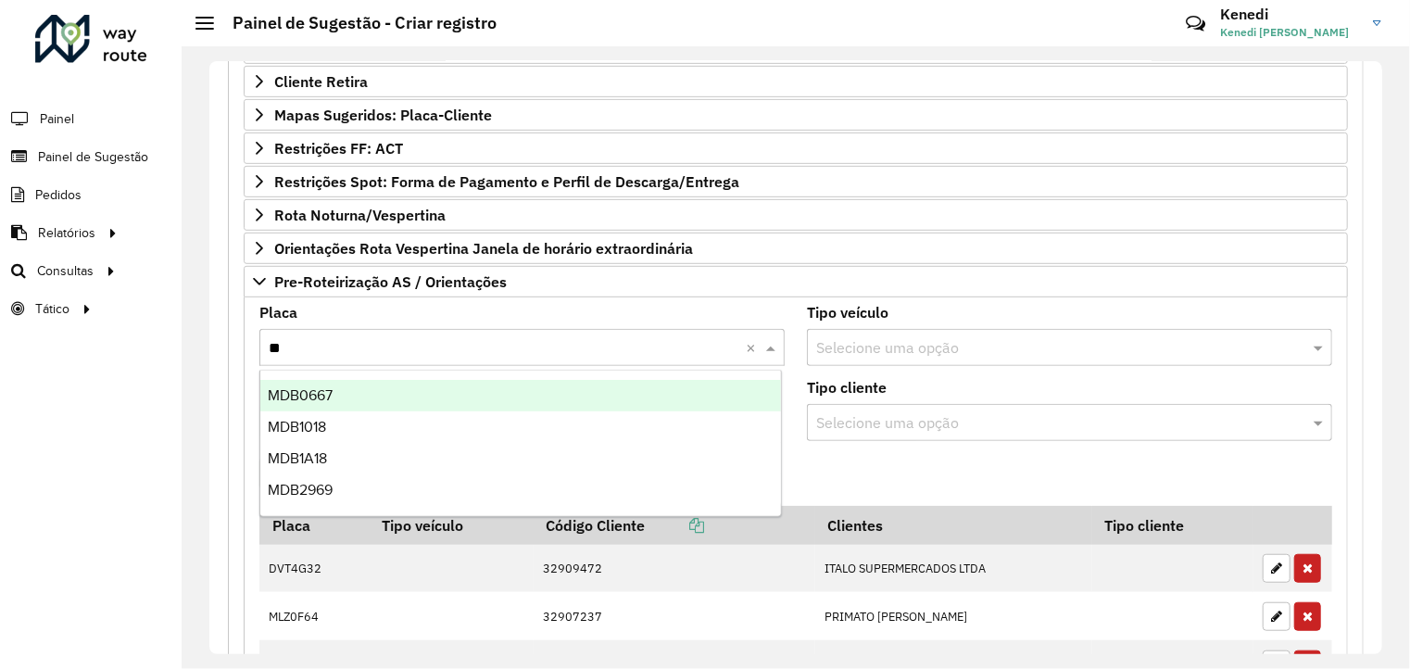
type input "***"
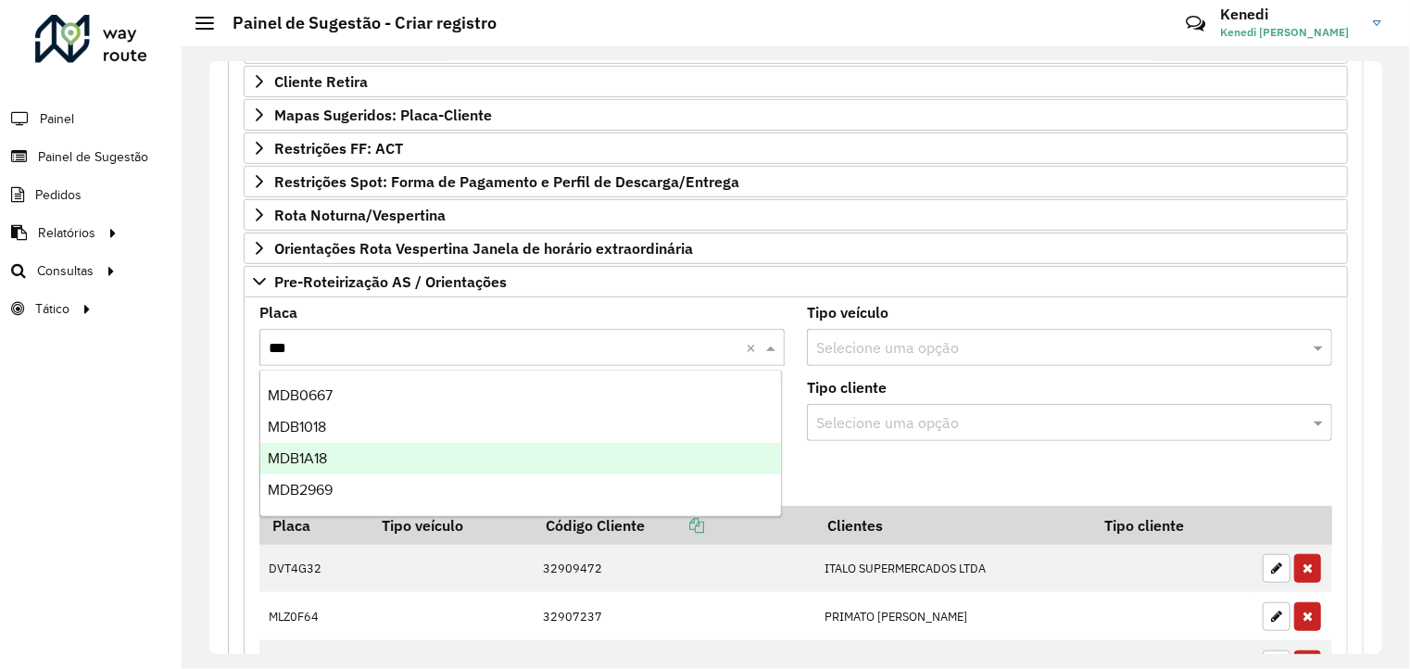
click at [328, 464] on div "MDB1A18" at bounding box center [521, 459] width 522 height 32
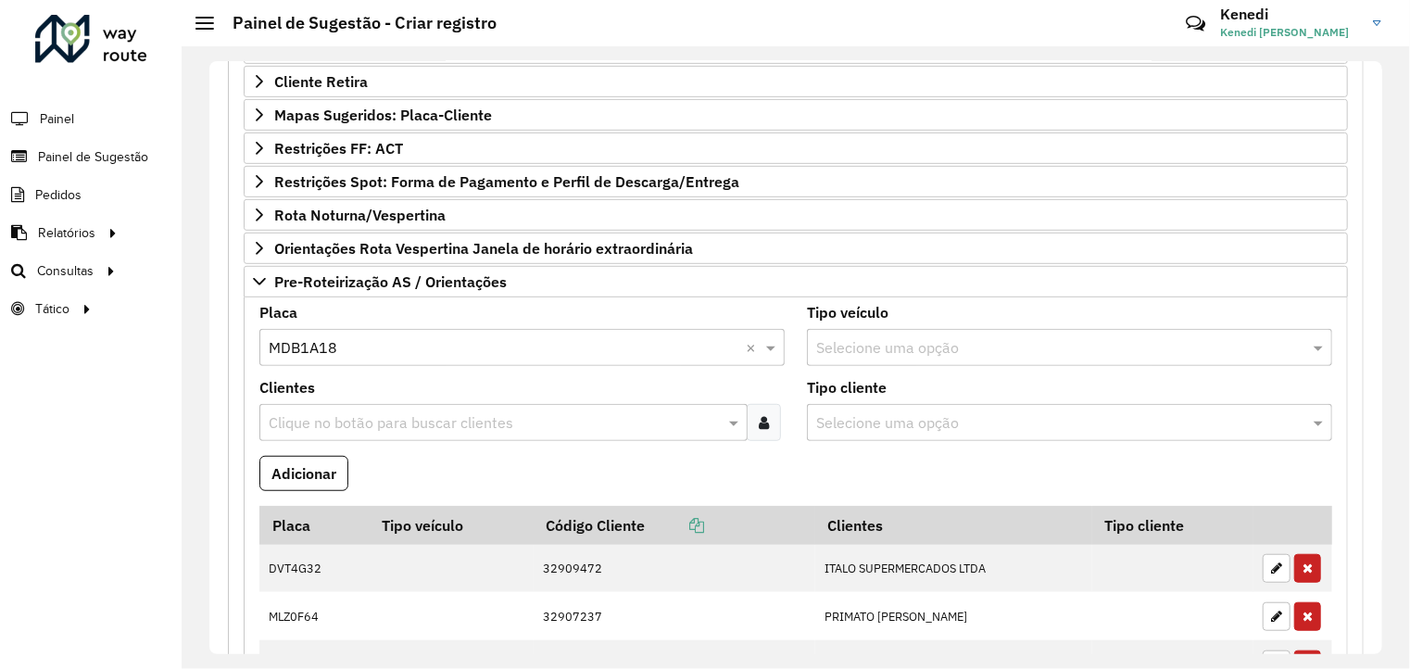
click at [342, 423] on input "text" at bounding box center [494, 423] width 461 height 22
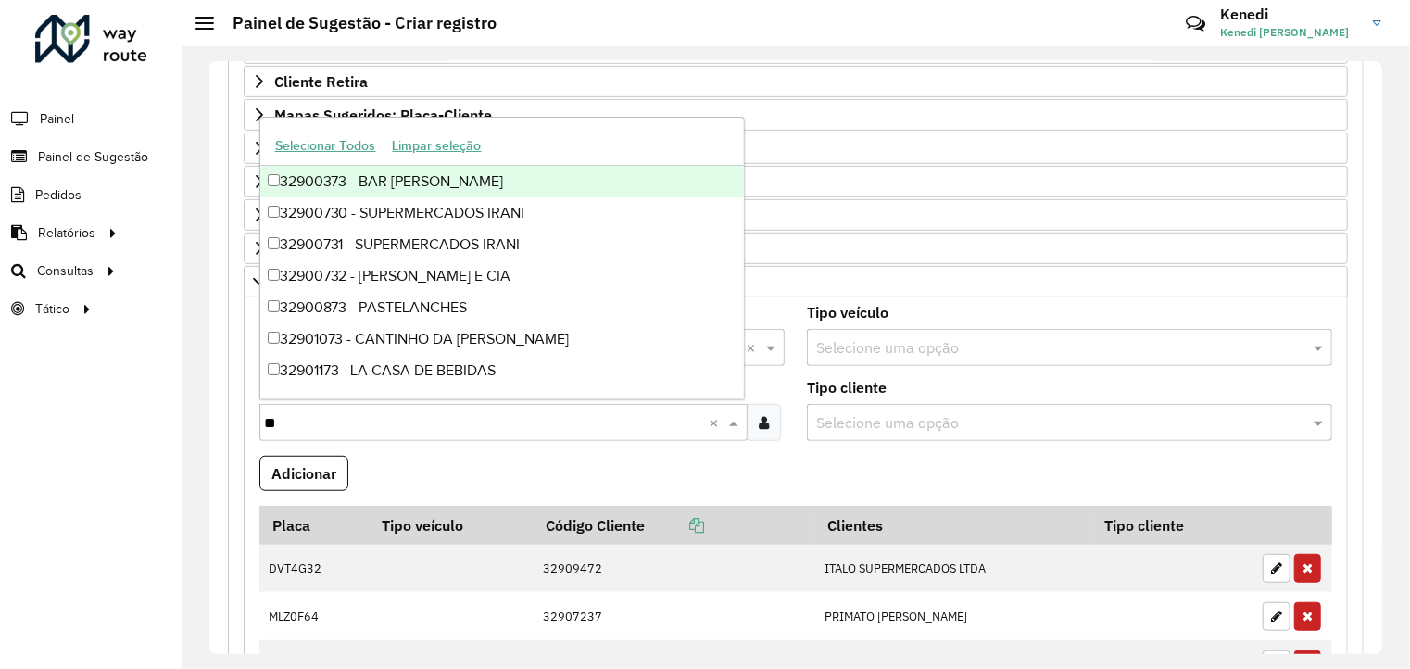
type input "***"
click at [337, 181] on div "32900732 - [PERSON_NAME] E CIA" at bounding box center [502, 182] width 485 height 32
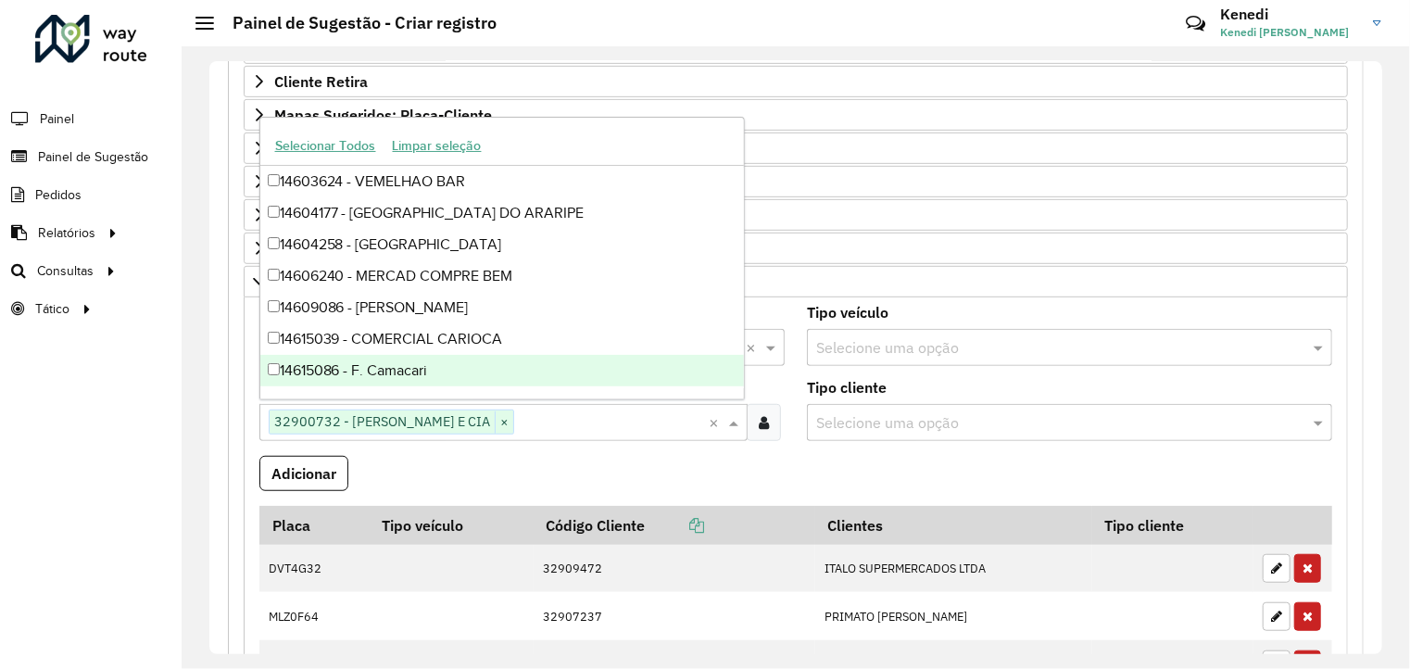
click at [802, 468] on formly-field "Adicionar" at bounding box center [795, 481] width 1095 height 50
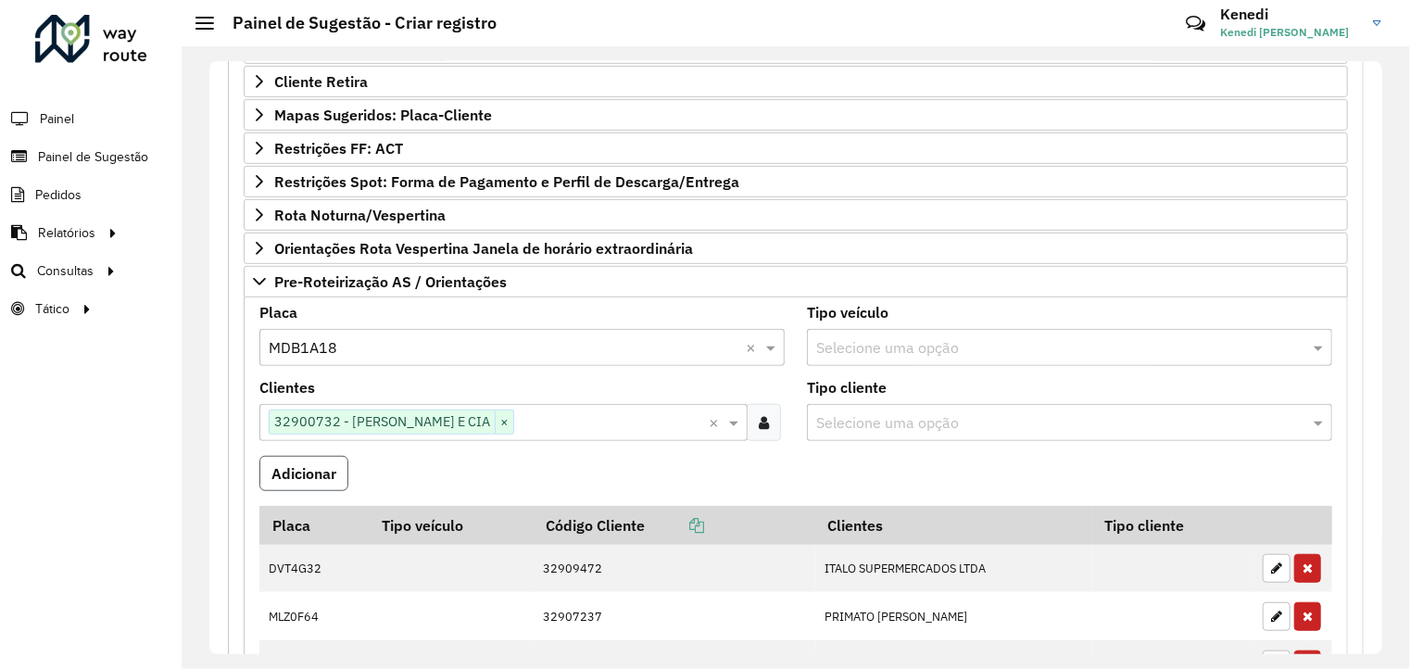
click at [320, 467] on button "Adicionar" at bounding box center [303, 473] width 89 height 35
click at [348, 339] on input "text" at bounding box center [504, 348] width 470 height 22
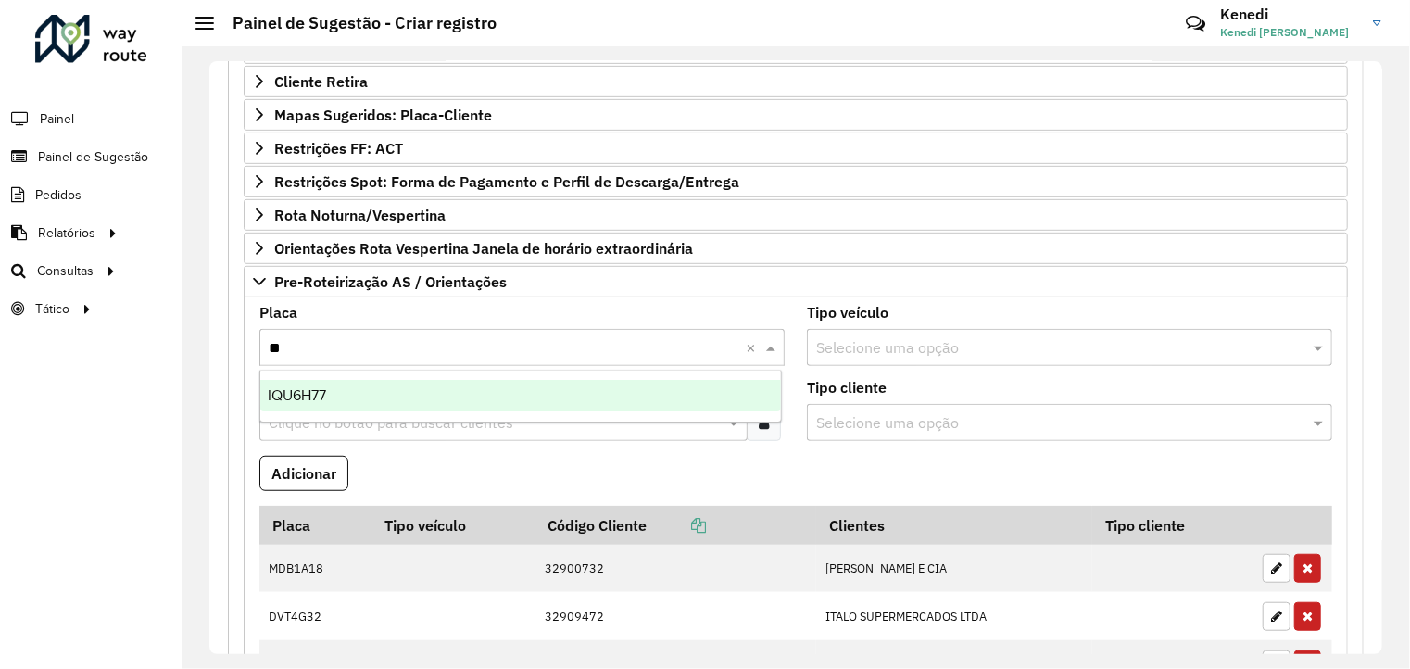
type input "***"
click at [322, 406] on div "IQU6H77" at bounding box center [521, 396] width 522 height 32
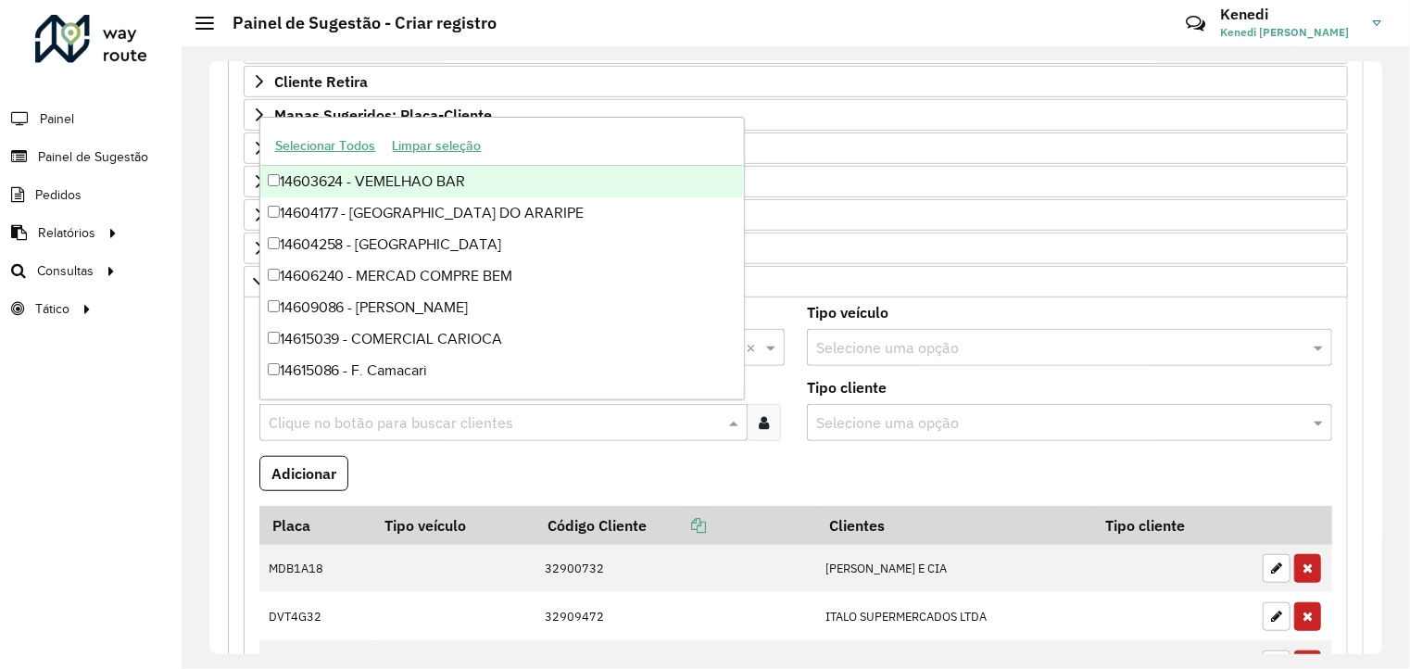
click at [321, 412] on input "text" at bounding box center [494, 423] width 461 height 22
type input "***"
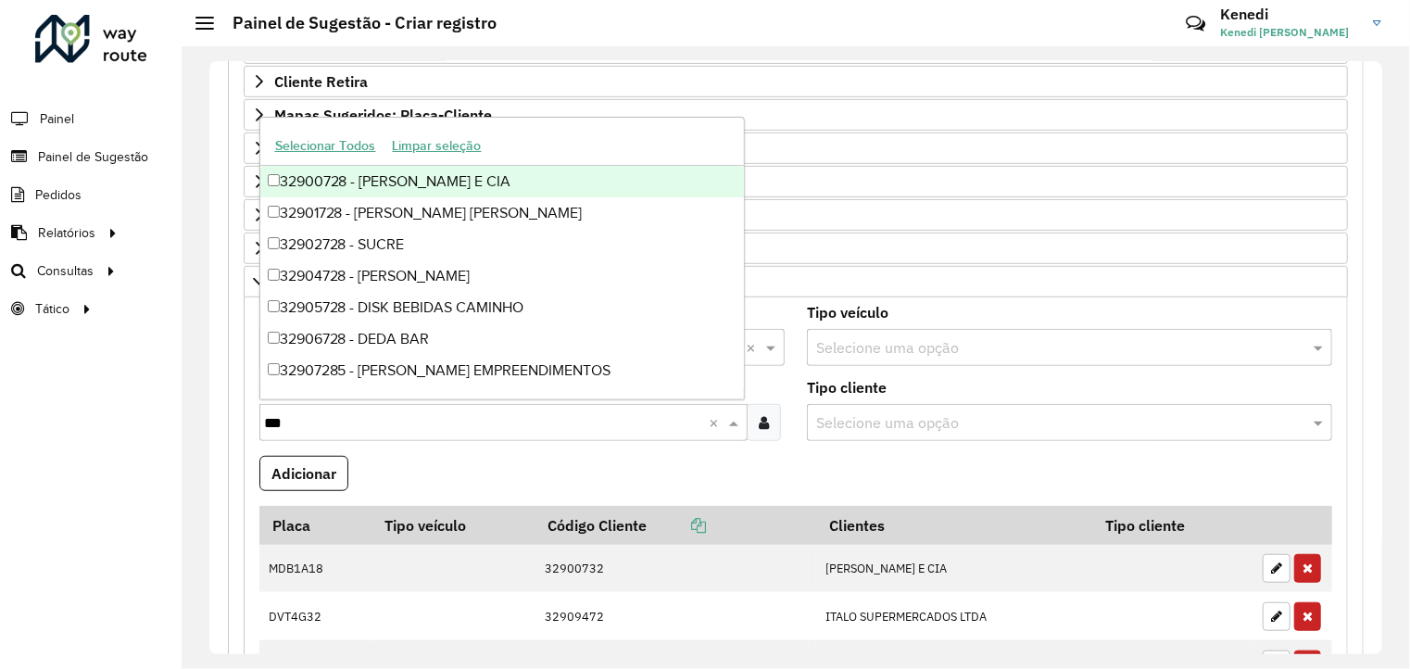
click at [335, 179] on div "32900728 - [PERSON_NAME] E CIA" at bounding box center [502, 182] width 485 height 32
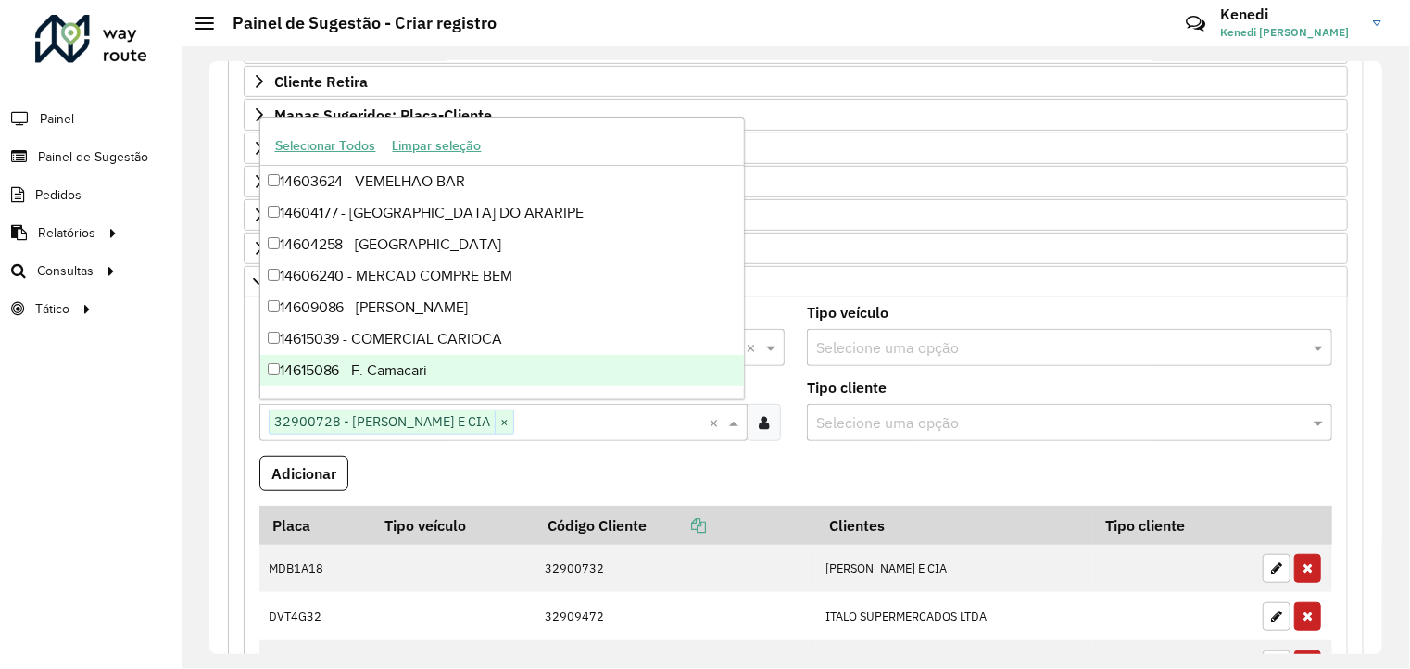
click at [652, 468] on formly-field "Adicionar" at bounding box center [795, 481] width 1095 height 50
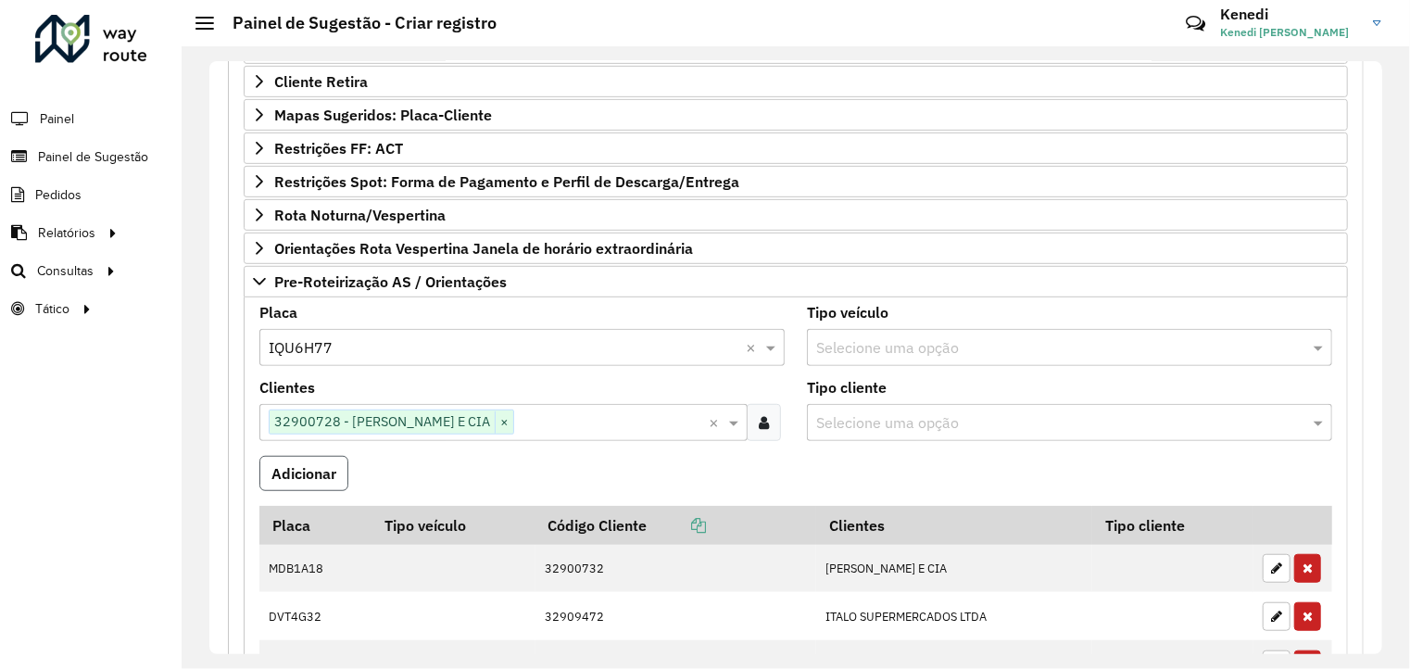
click at [284, 470] on button "Adicionar" at bounding box center [303, 473] width 89 height 35
click at [328, 346] on input "text" at bounding box center [504, 348] width 470 height 22
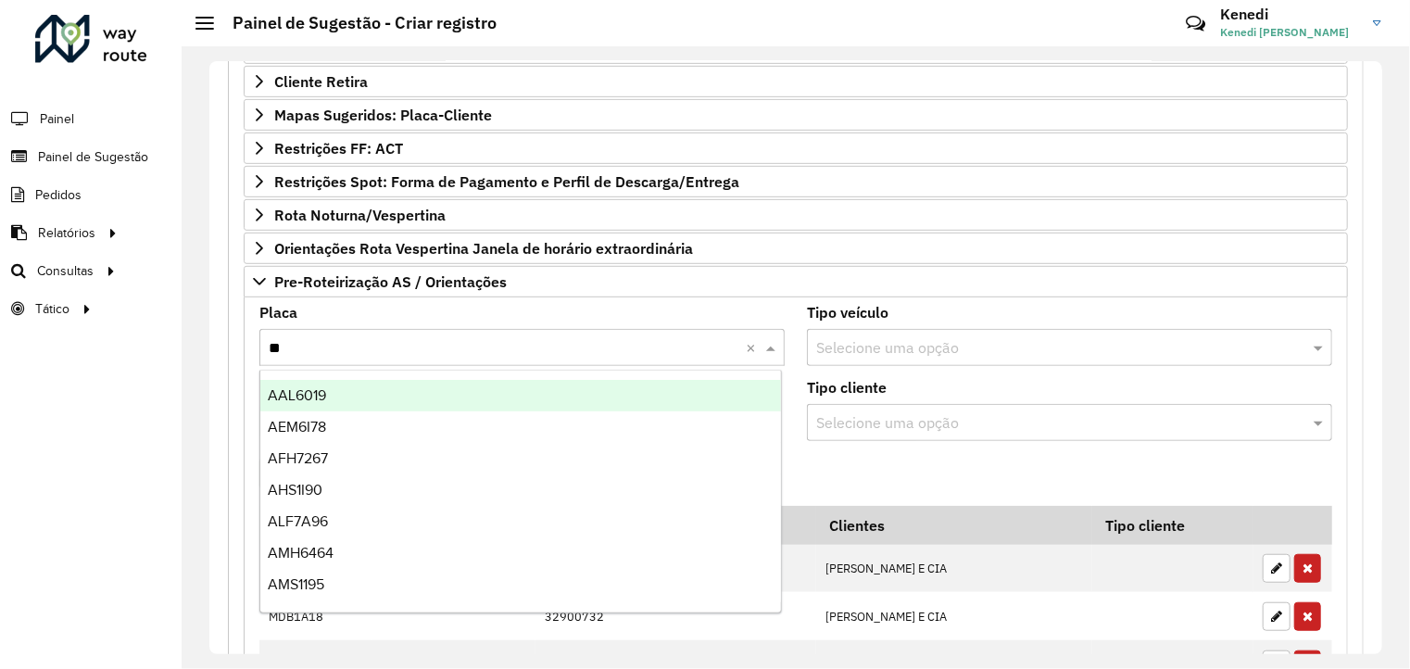
type input "***"
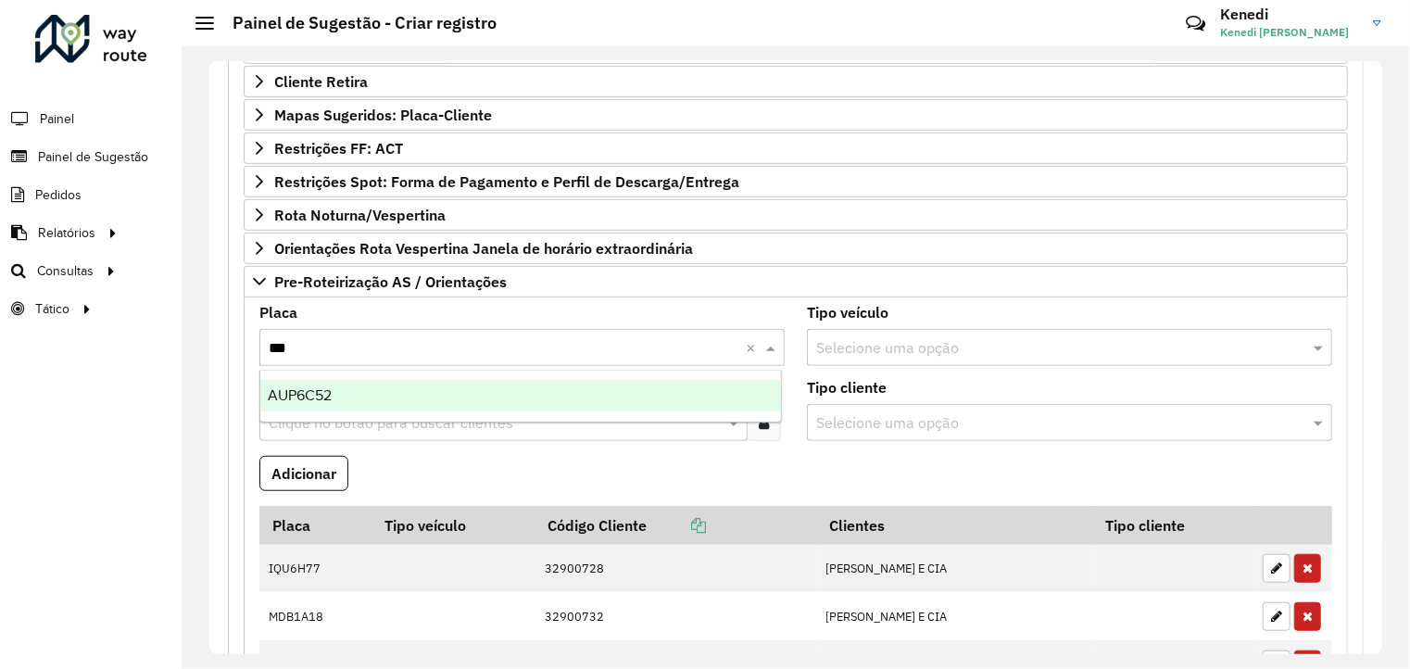
click at [308, 398] on span "AUP6C52" at bounding box center [300, 395] width 64 height 16
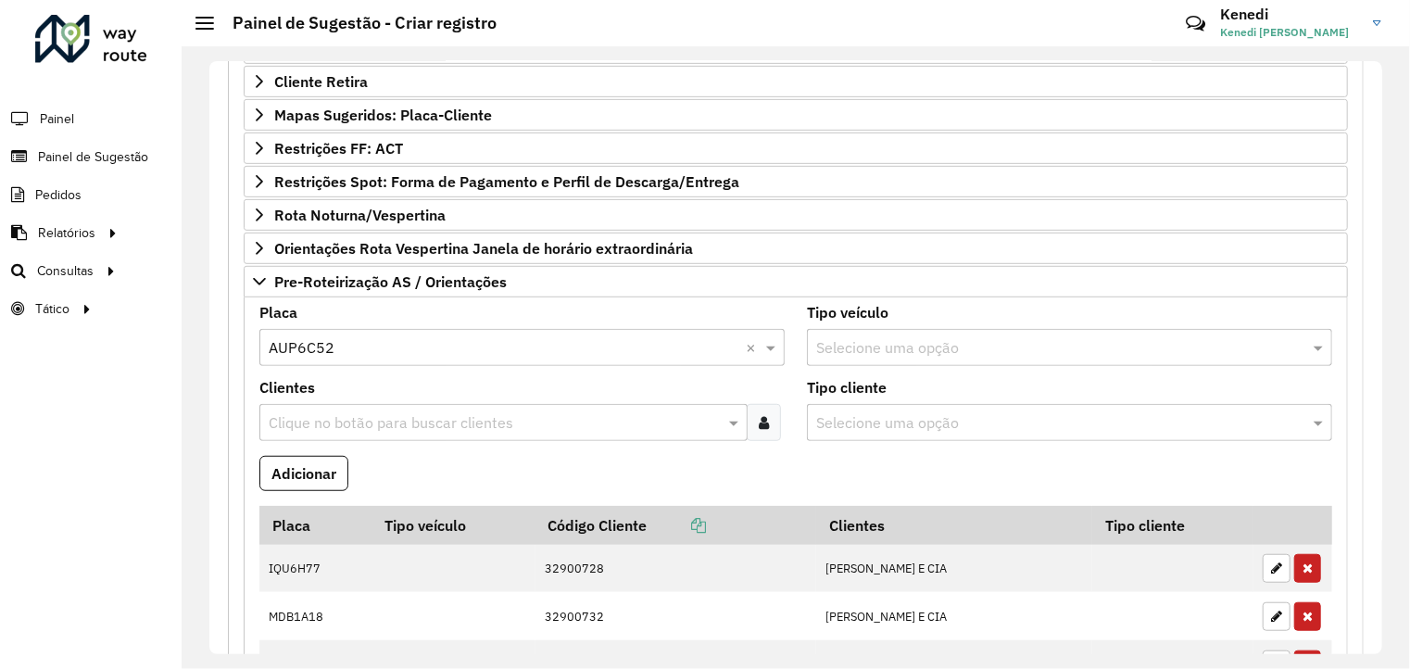
click at [310, 418] on input "text" at bounding box center [494, 423] width 461 height 22
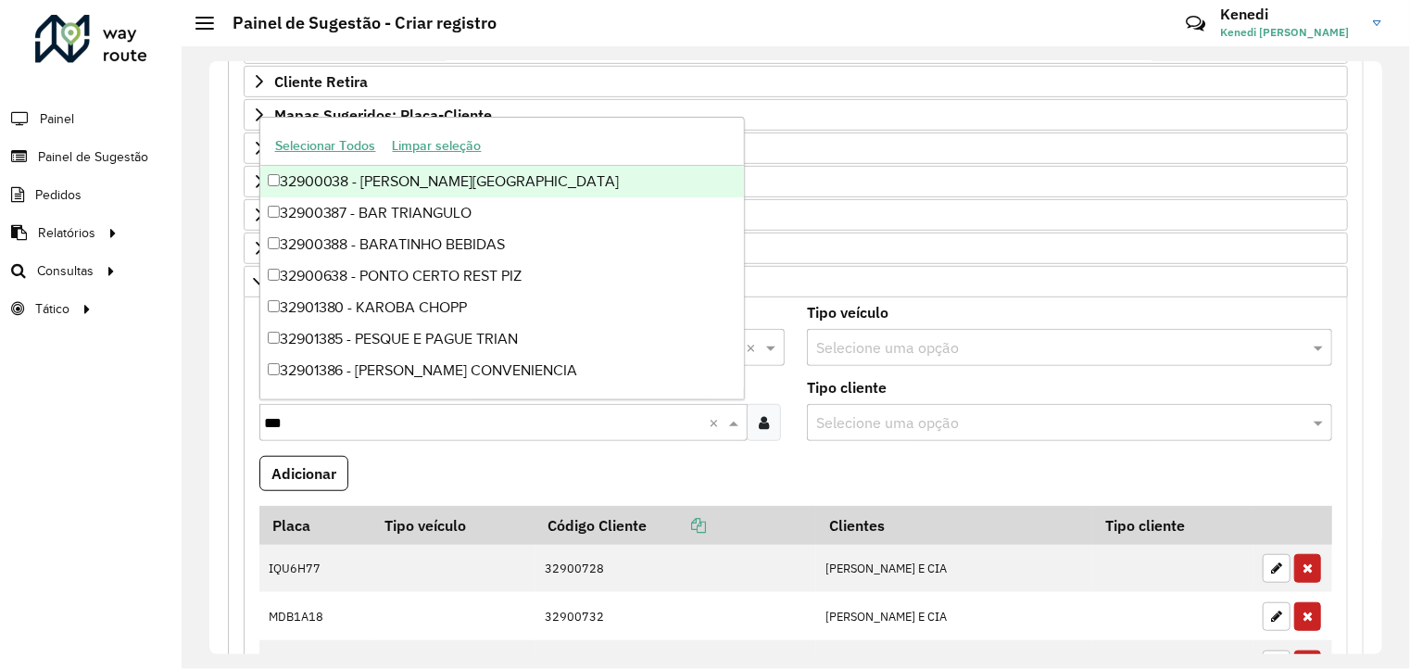
type input "****"
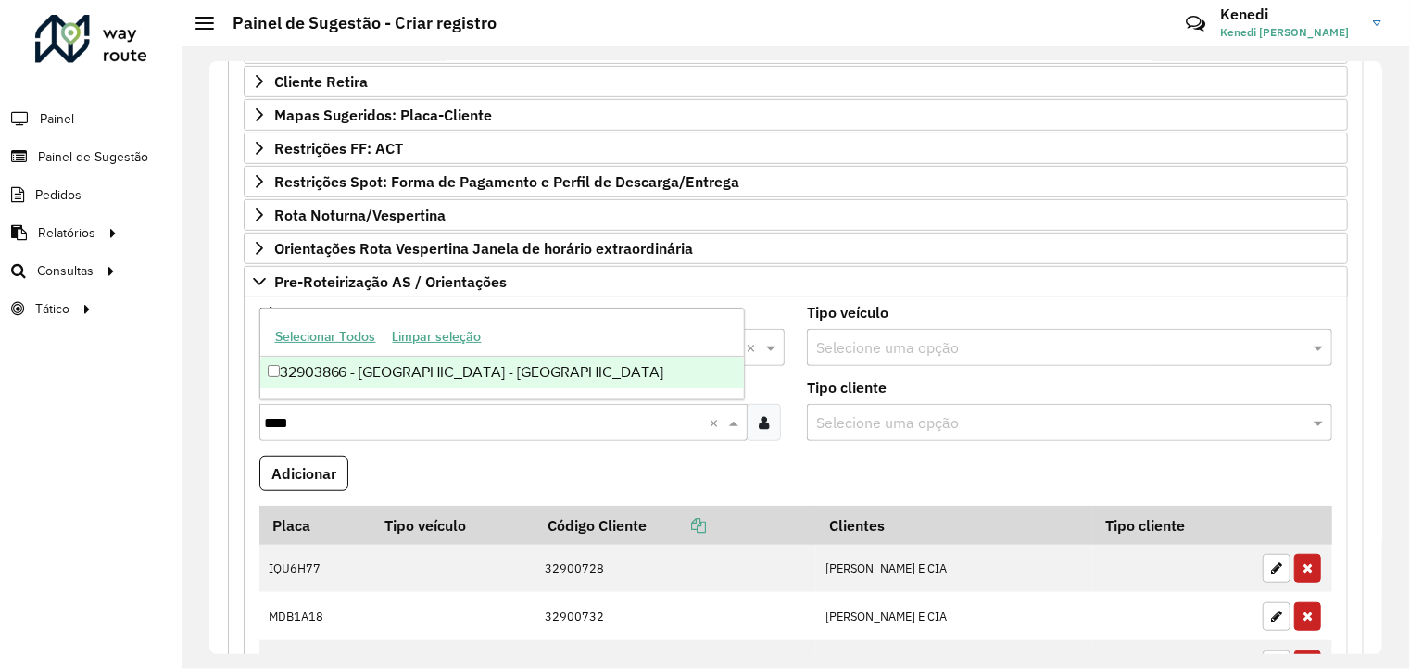
click at [279, 385] on div "32903866 - [GEOGRAPHIC_DATA] - [GEOGRAPHIC_DATA]" at bounding box center [502, 373] width 485 height 32
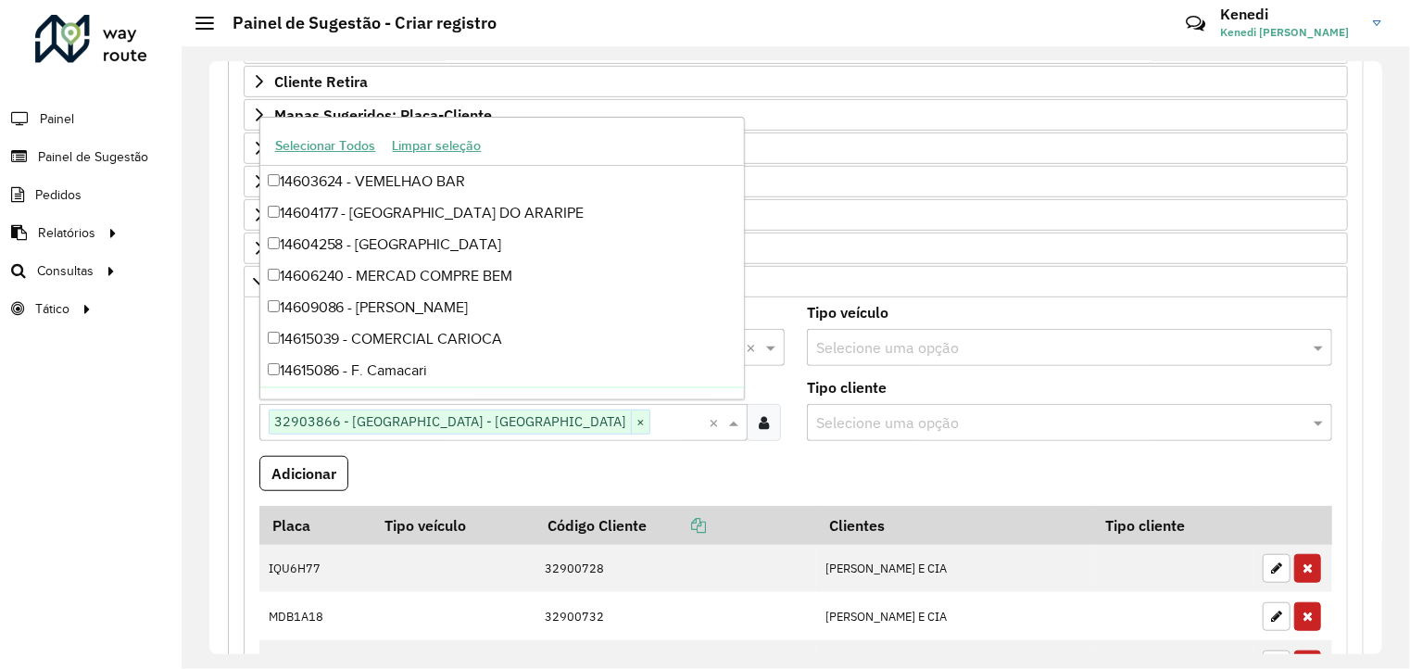
click at [456, 473] on formly-field "Adicionar" at bounding box center [795, 481] width 1095 height 50
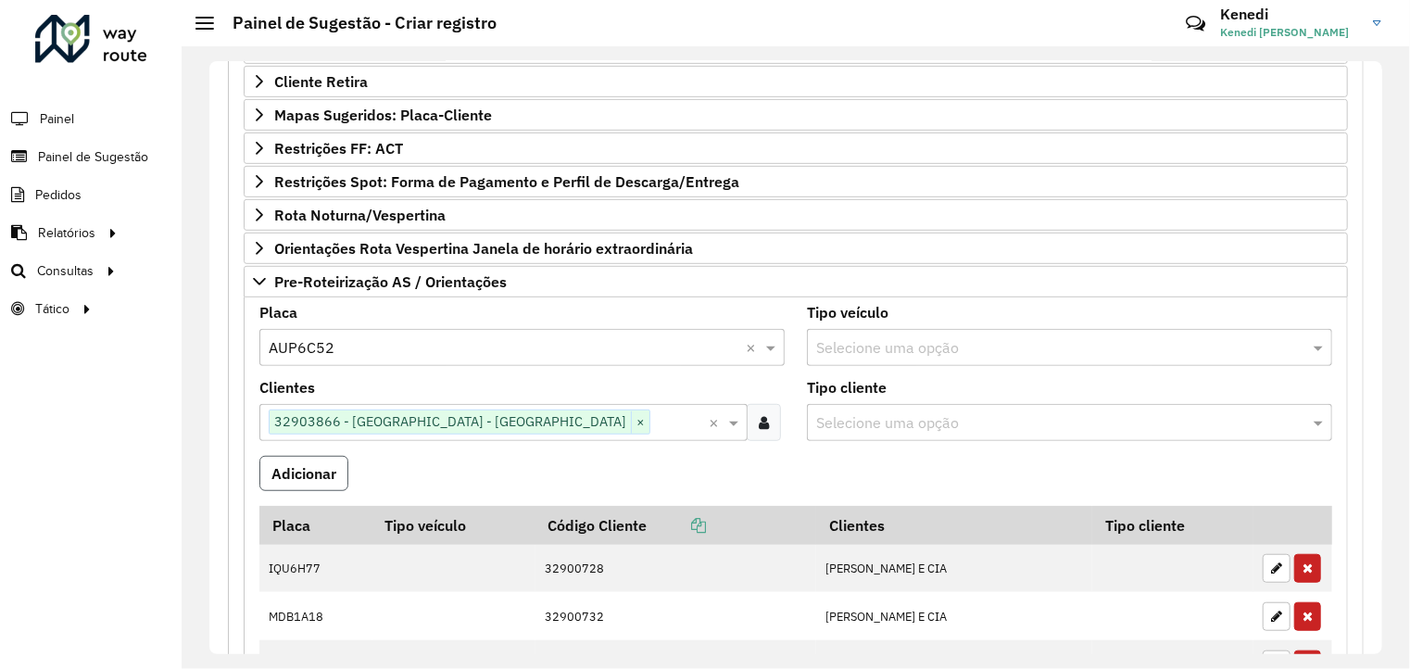
click at [307, 475] on button "Adicionar" at bounding box center [303, 473] width 89 height 35
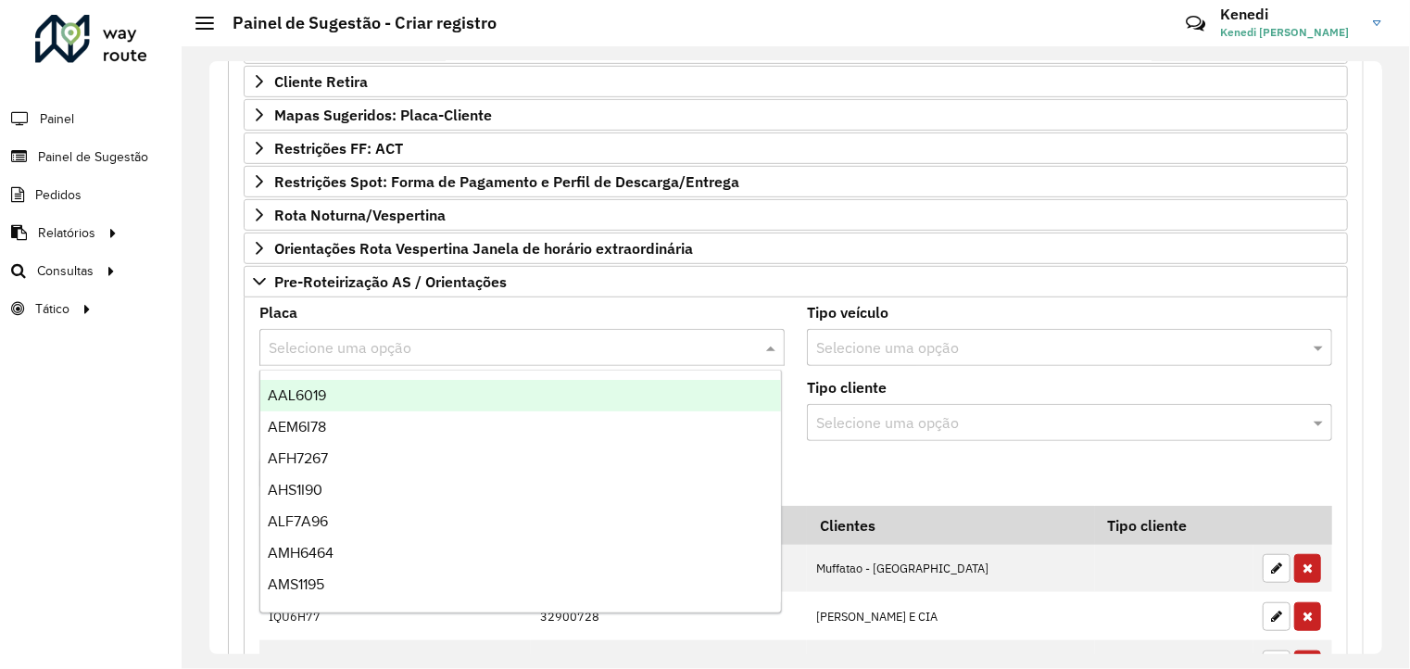
click at [305, 343] on input "text" at bounding box center [504, 348] width 470 height 22
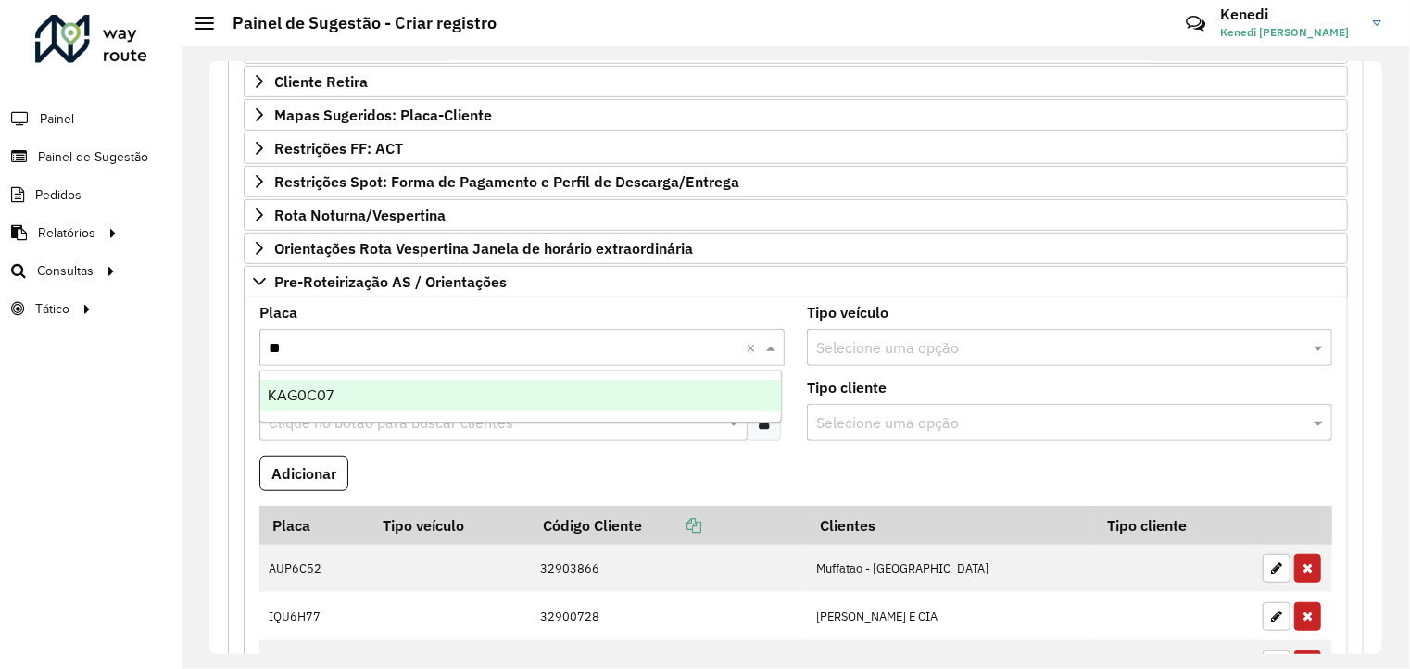
type input "***"
click at [305, 394] on span "KAG0C07" at bounding box center [301, 395] width 66 height 16
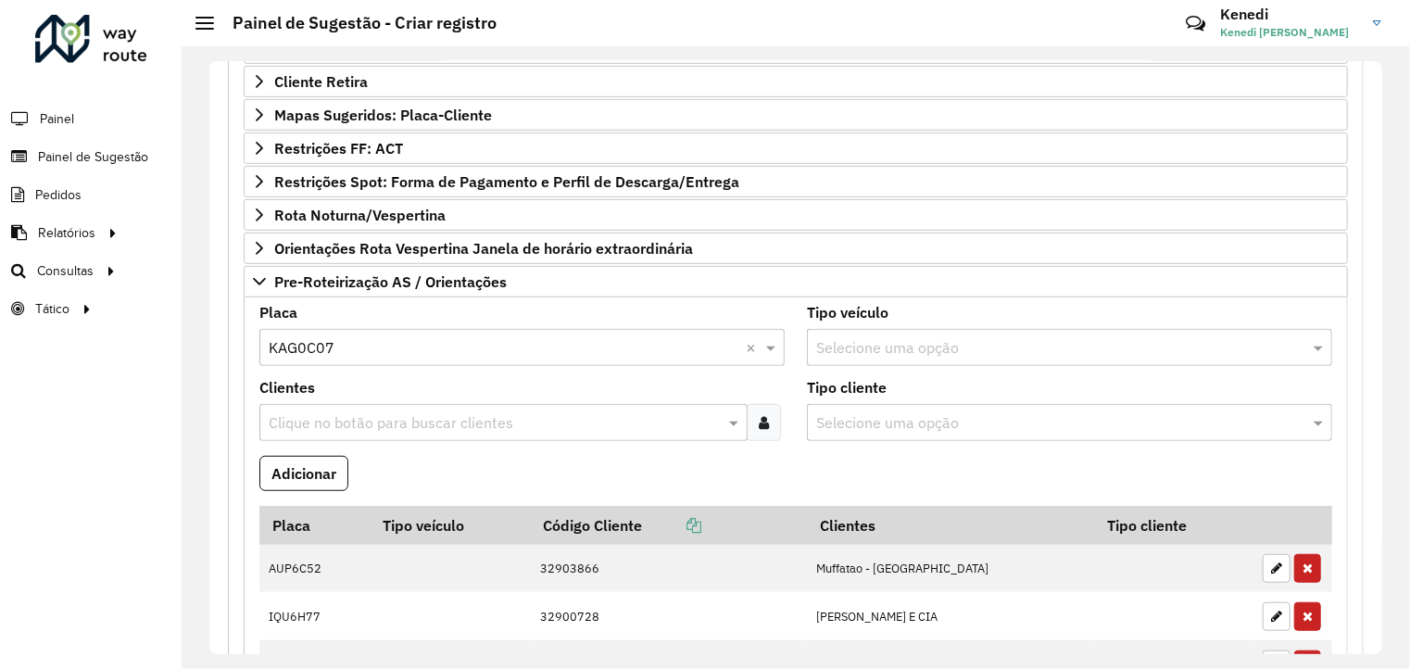
click at [304, 415] on input "text" at bounding box center [494, 423] width 461 height 22
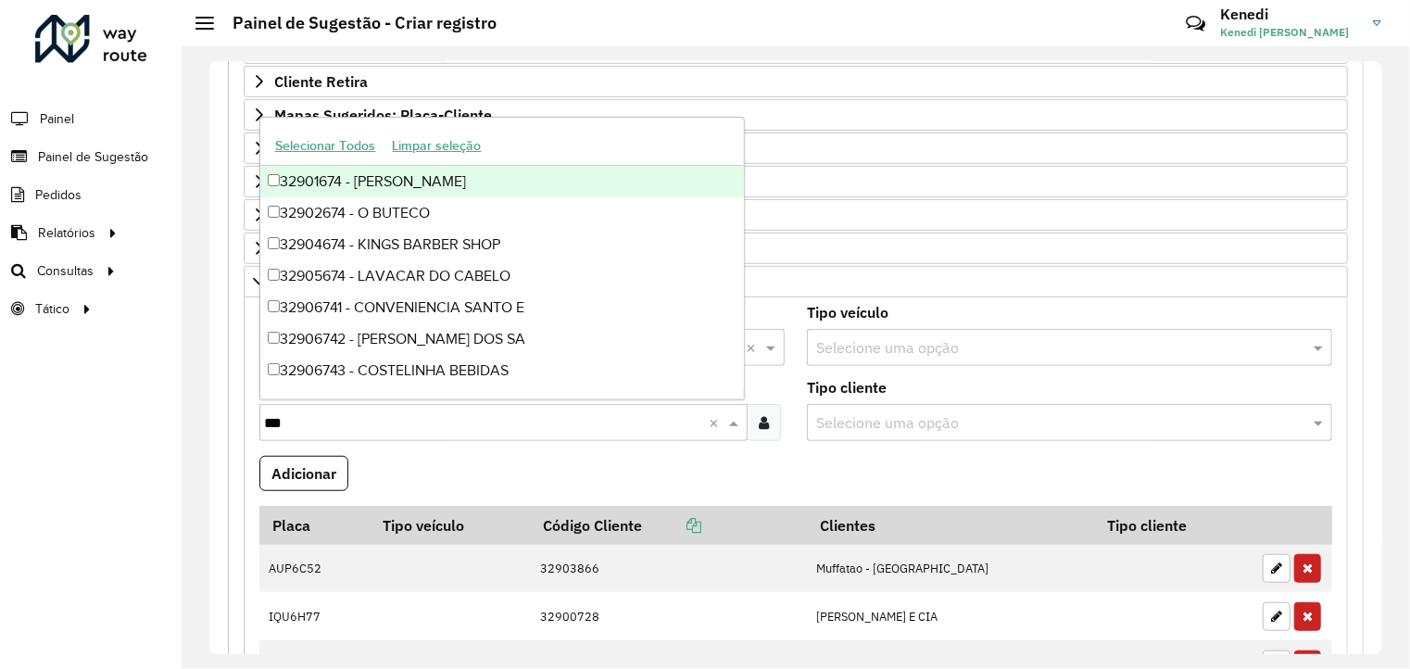
type input "****"
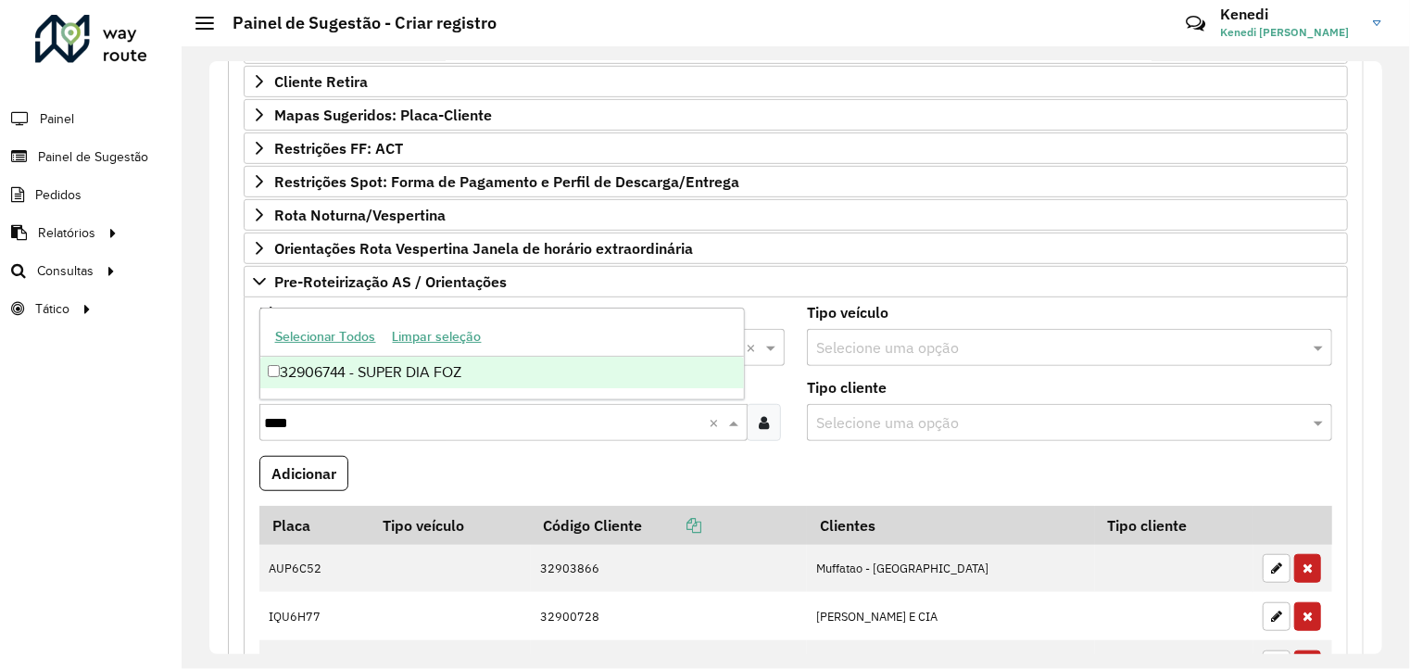
click at [330, 374] on div "32906744 - SUPER DIA FOZ" at bounding box center [502, 373] width 485 height 32
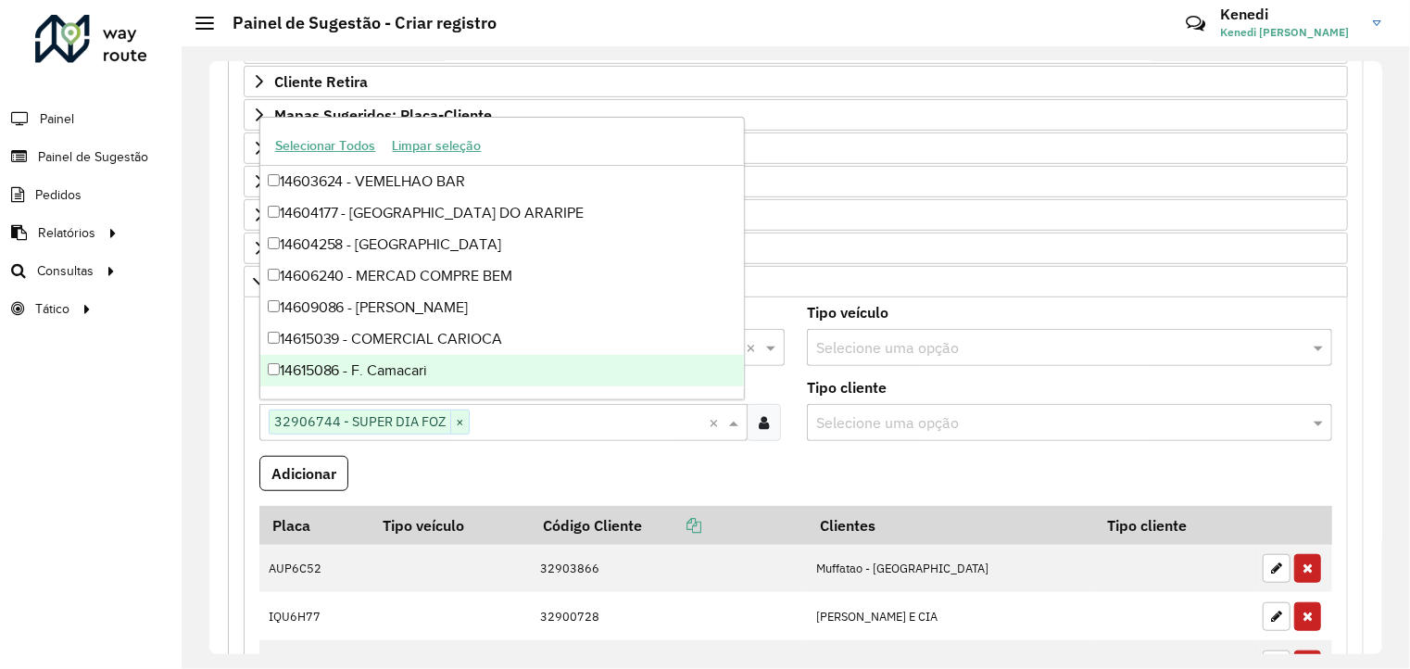
click at [315, 486] on formly-wrapper-form-field "Adicionar" at bounding box center [303, 481] width 89 height 50
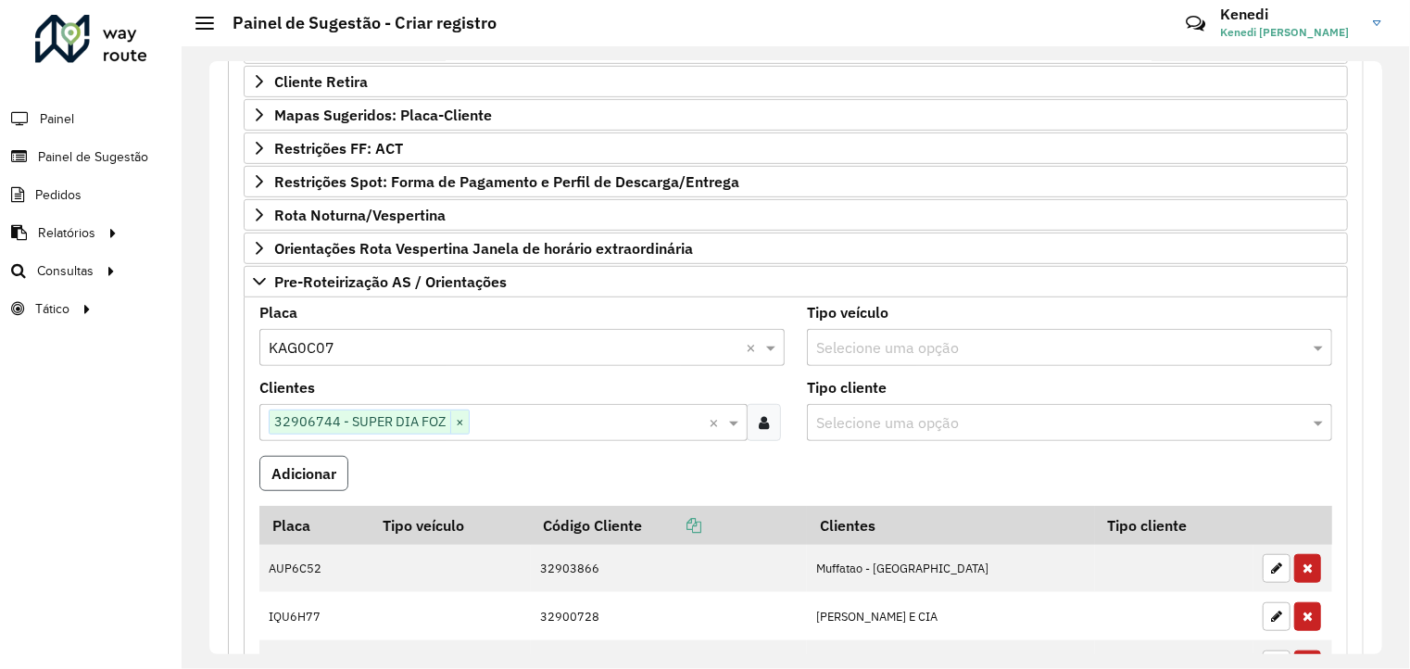
click at [319, 473] on button "Adicionar" at bounding box center [303, 473] width 89 height 35
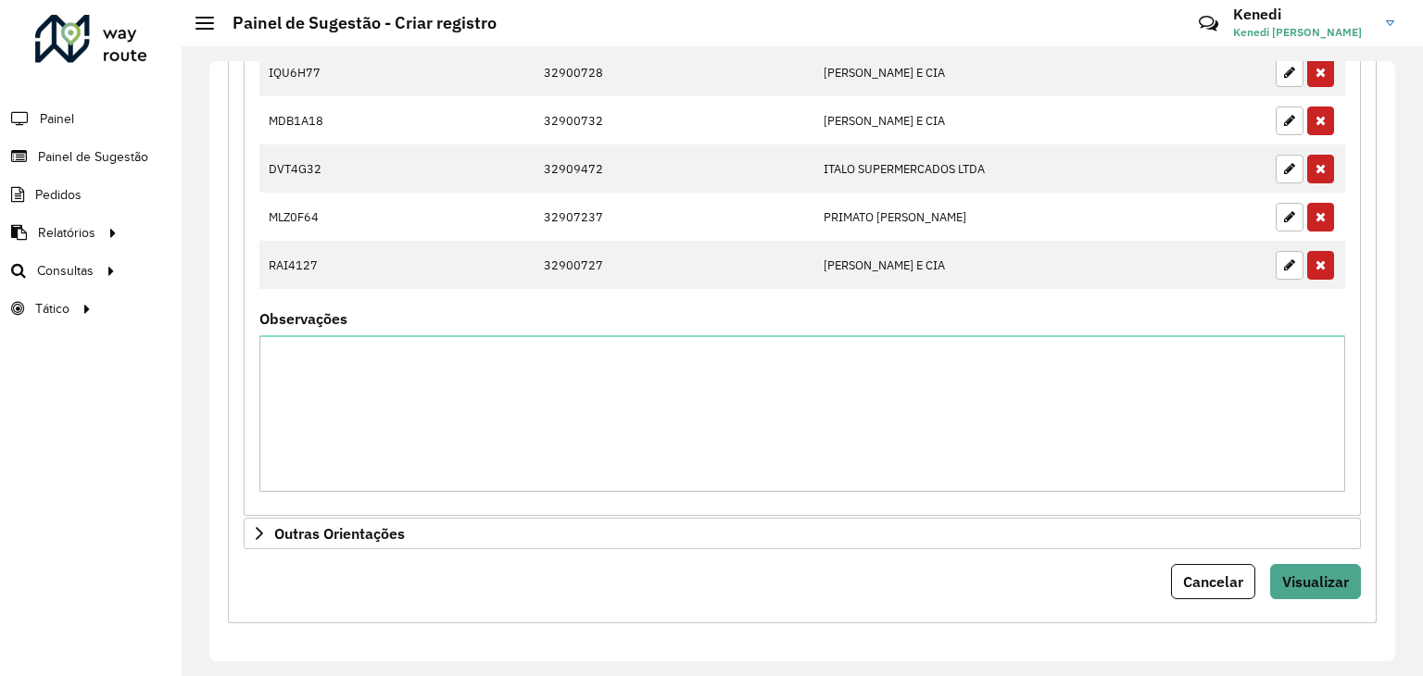
scroll to position [1049, 0]
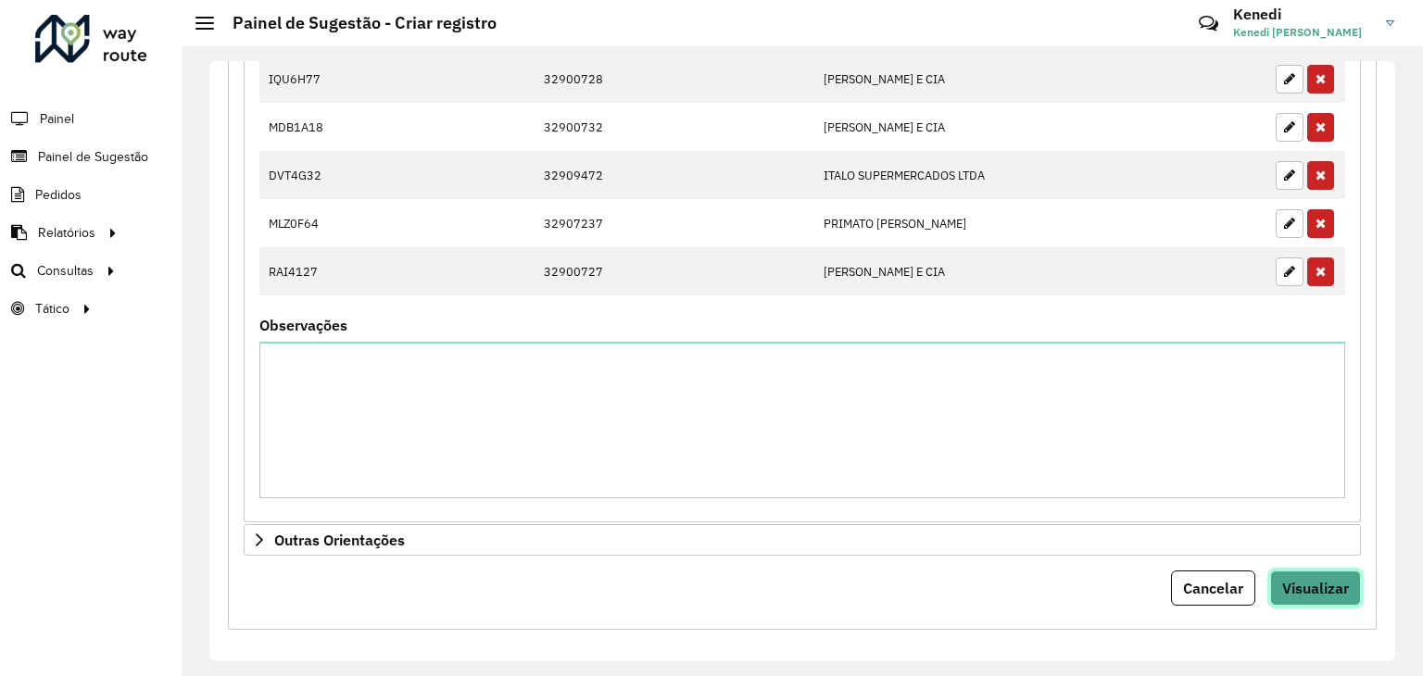
click at [1337, 586] on span "Visualizar" at bounding box center [1315, 588] width 67 height 19
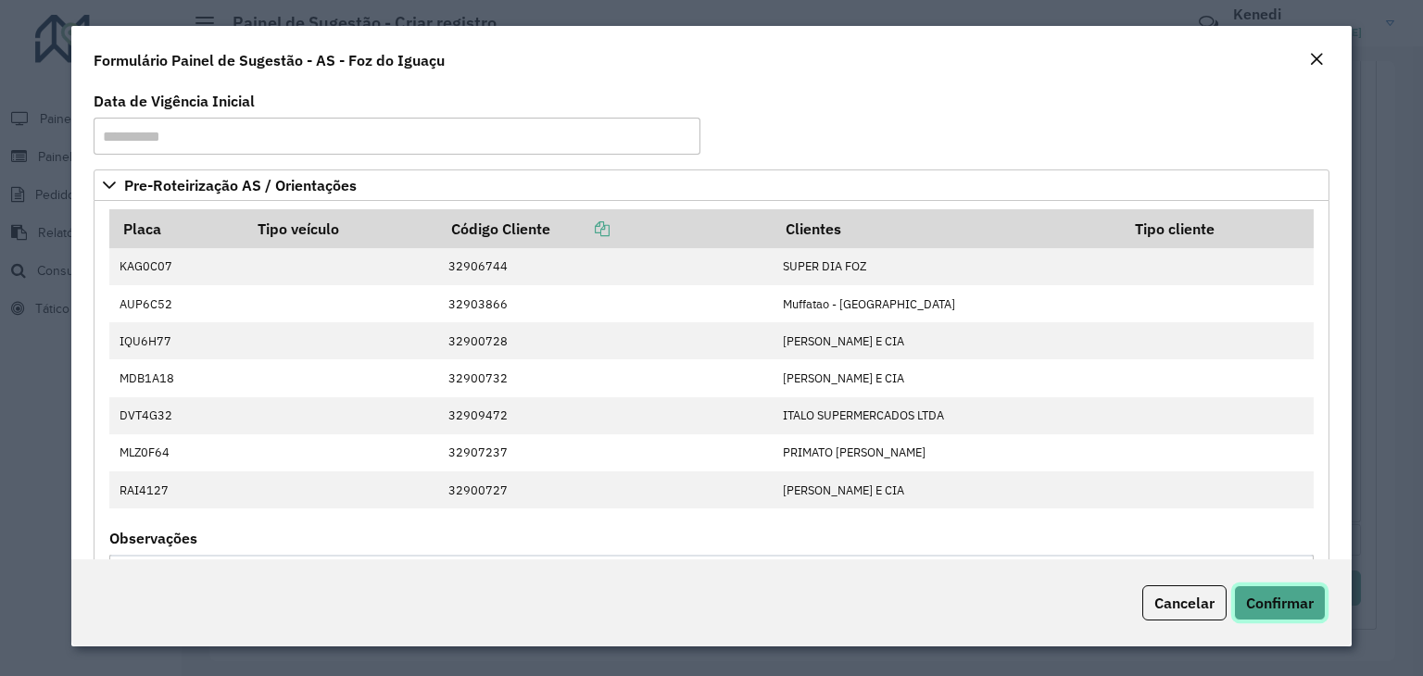
click at [1286, 594] on span "Confirmar" at bounding box center [1280, 603] width 68 height 19
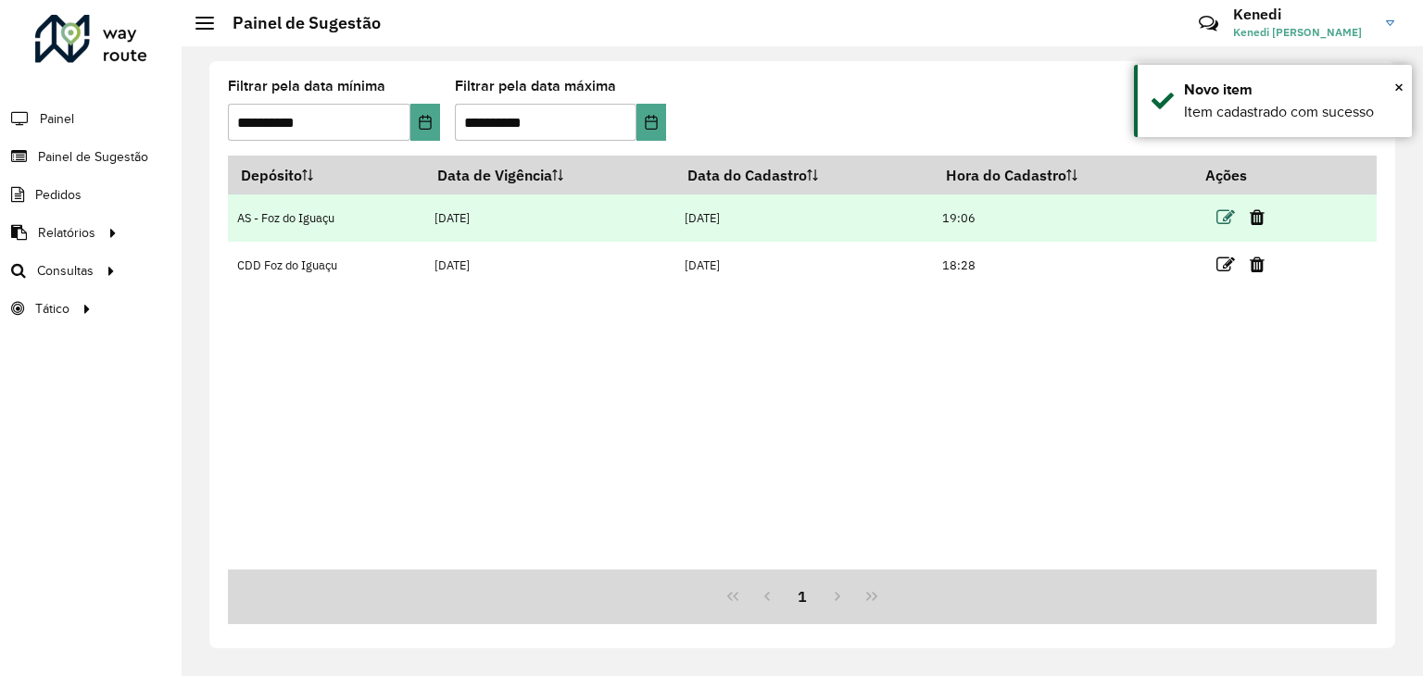
click at [1226, 214] on icon at bounding box center [1226, 217] width 19 height 19
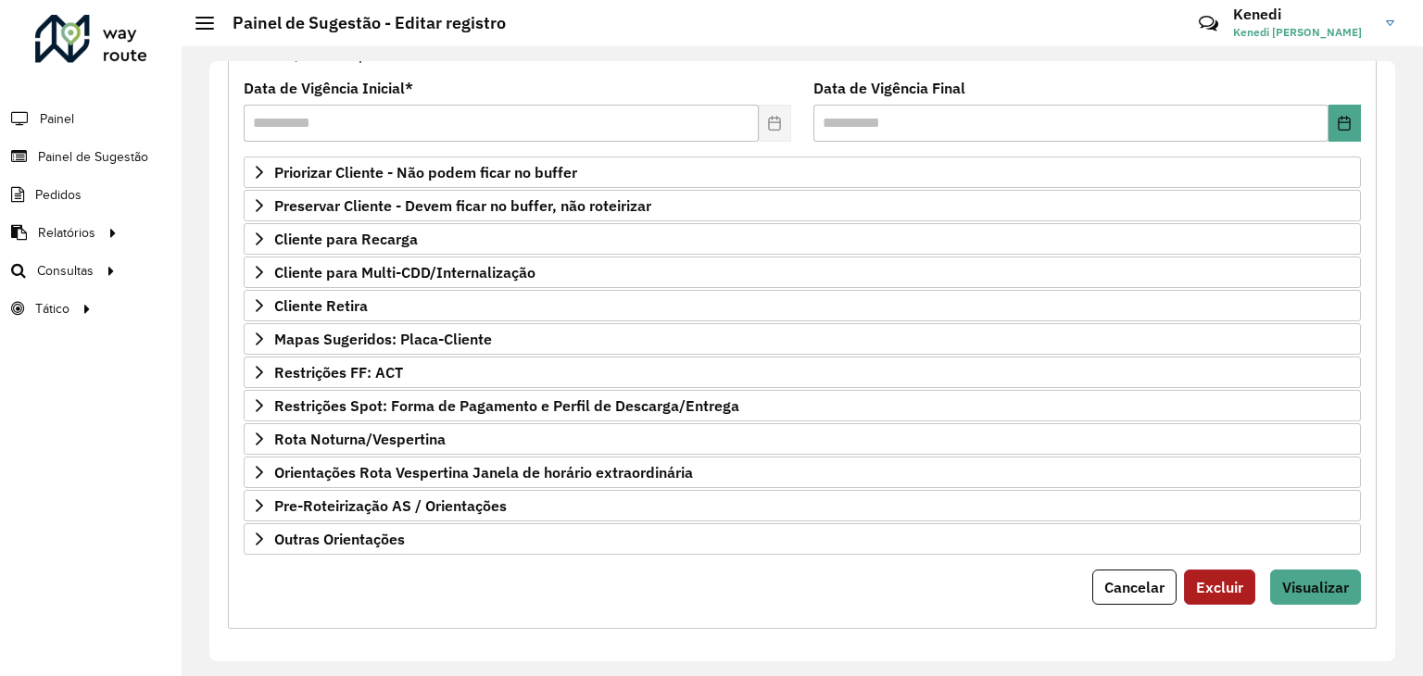
scroll to position [241, 0]
click at [1327, 576] on span "Visualizar" at bounding box center [1315, 585] width 67 height 19
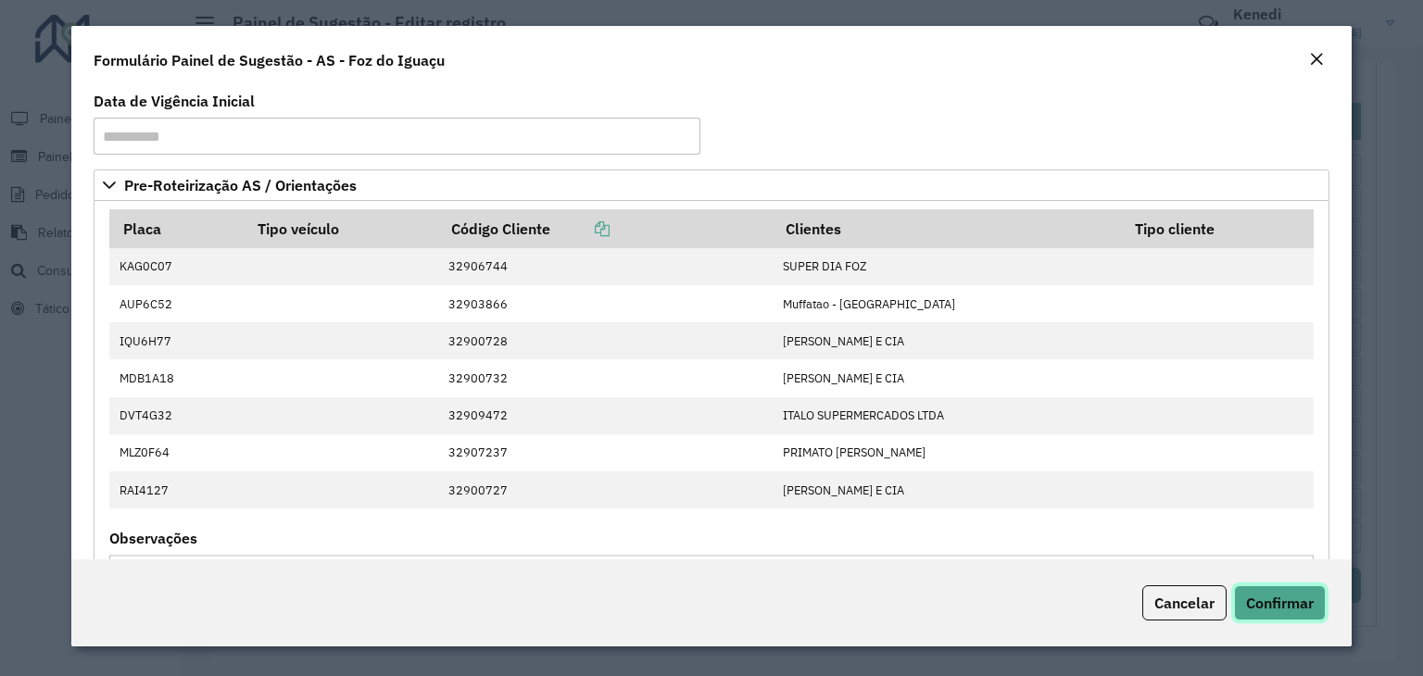
click at [1265, 604] on span "Confirmar" at bounding box center [1280, 603] width 68 height 19
